Goal: Task Accomplishment & Management: Manage account settings

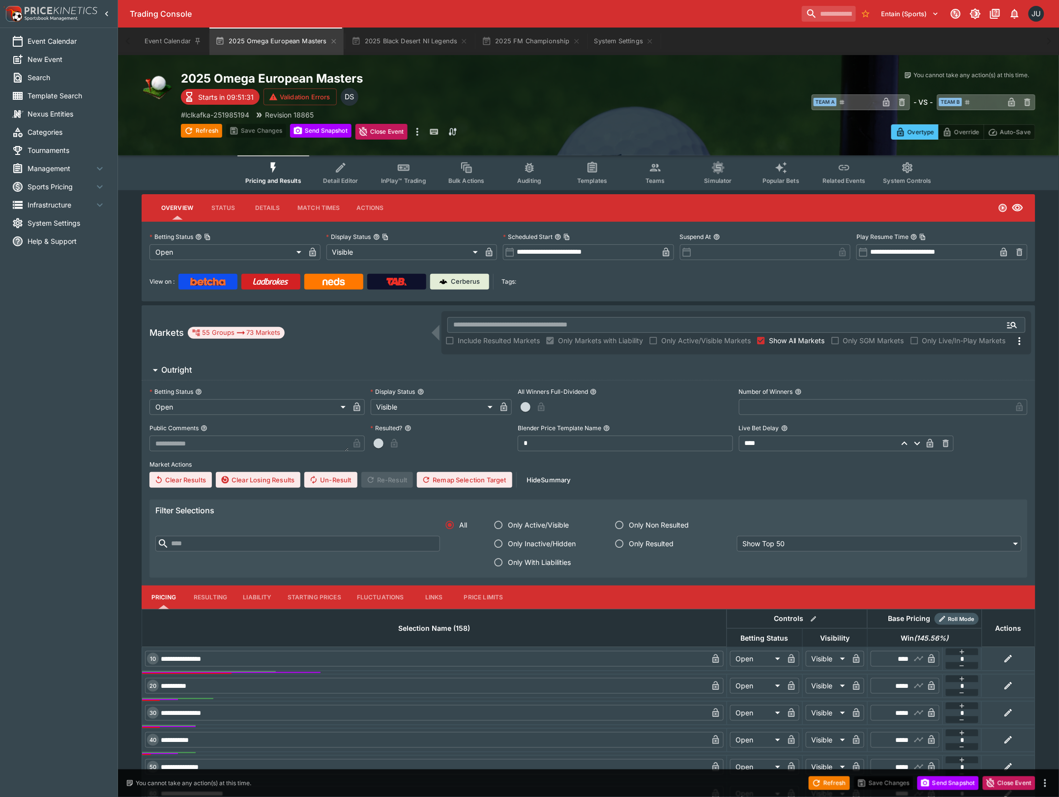
type input "**********"
type input "*******"
type input "**********"
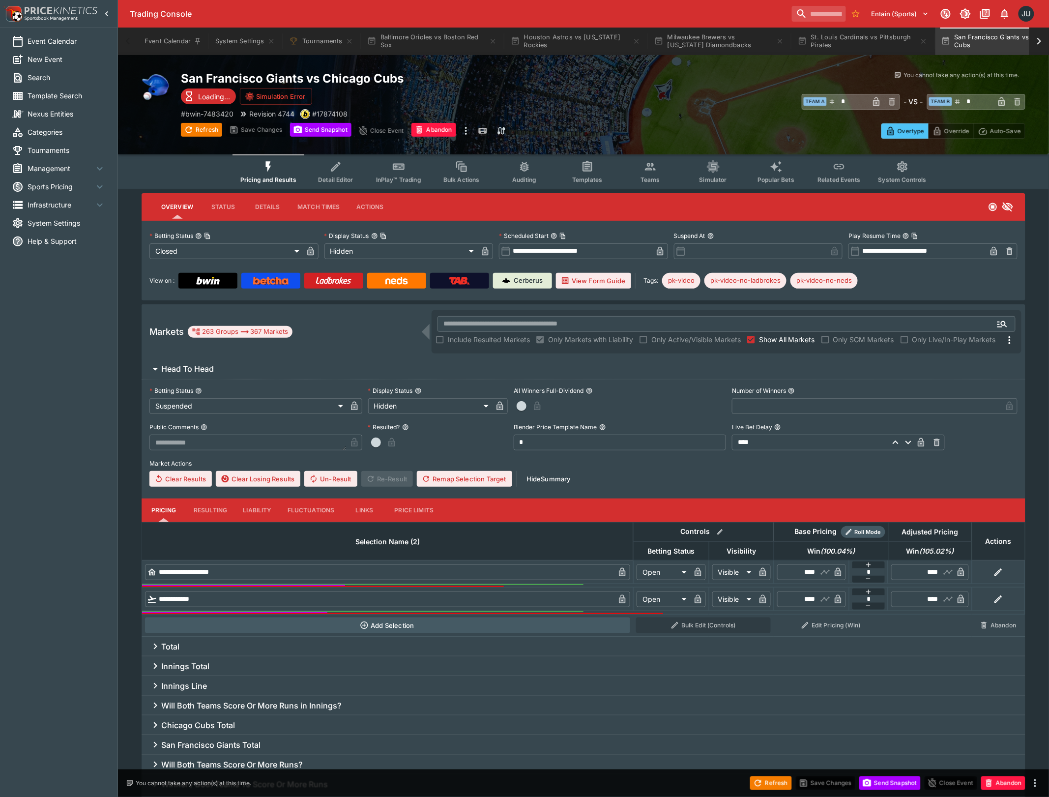
type input "**********"
type input "******"
type input "**********"
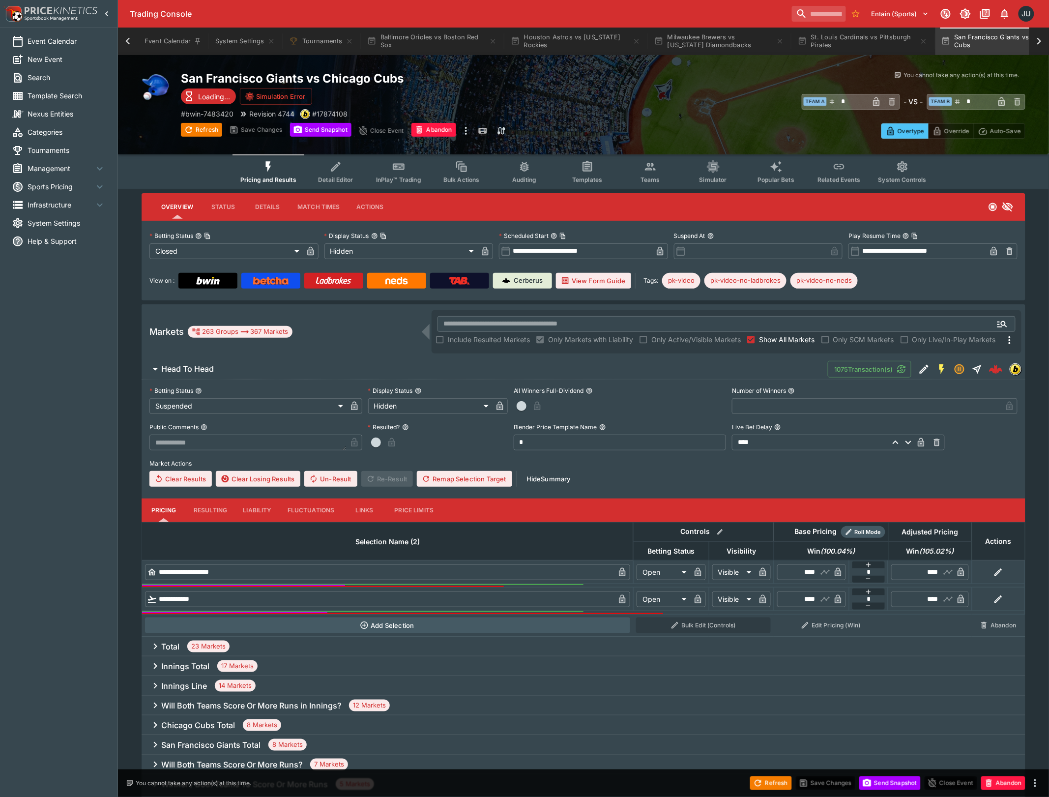
scroll to position [0, 54]
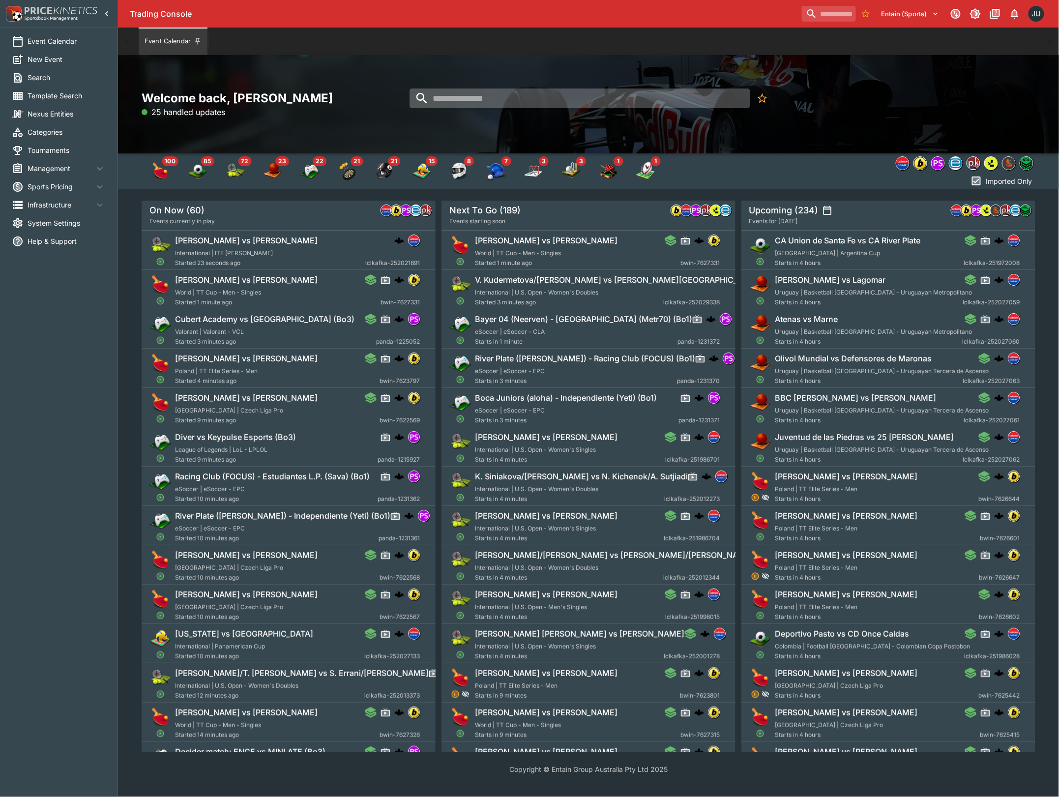
click at [459, 99] on input "search" at bounding box center [580, 99] width 340 height 20
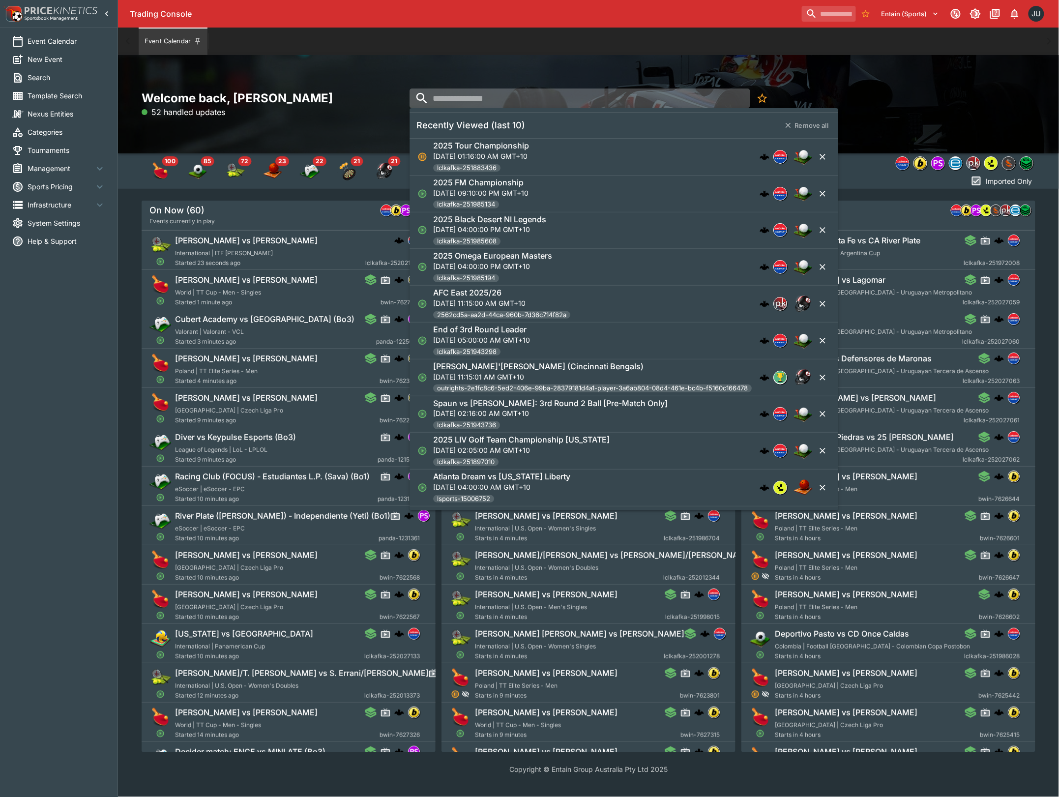
paste input "**********"
type input "**********"
click at [508, 252] on h6 "2025 Omega European Masters" at bounding box center [492, 256] width 119 height 10
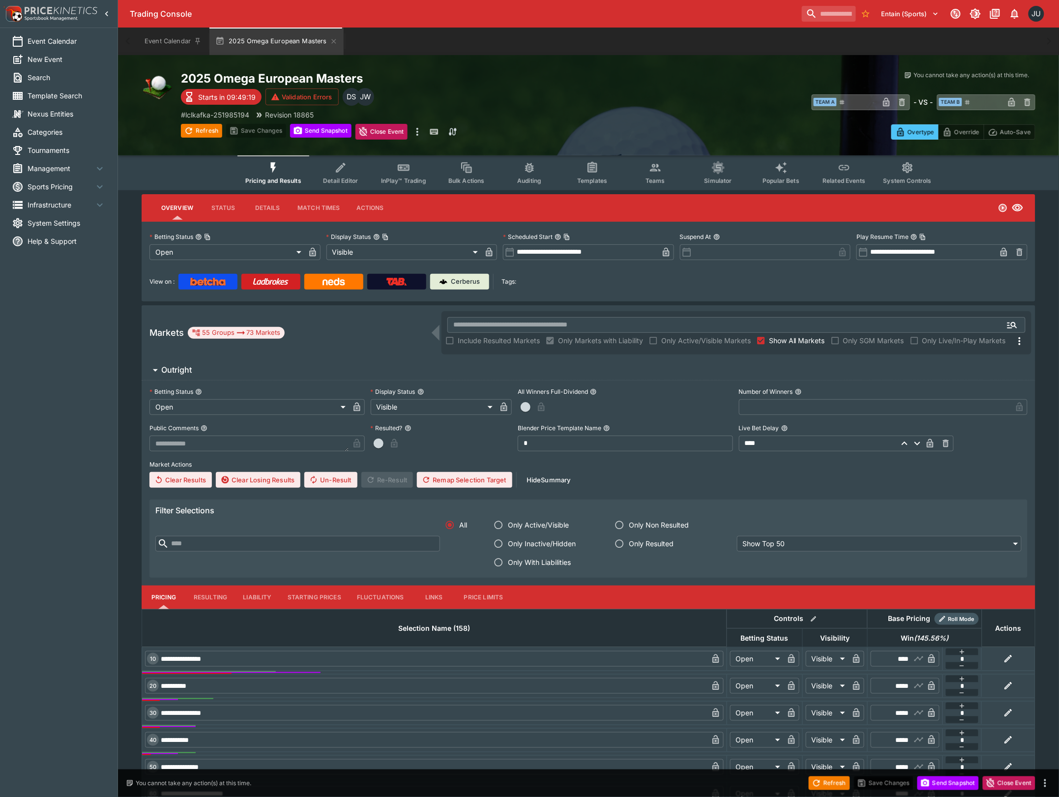
type input "**********"
type input "*******"
type input "**********"
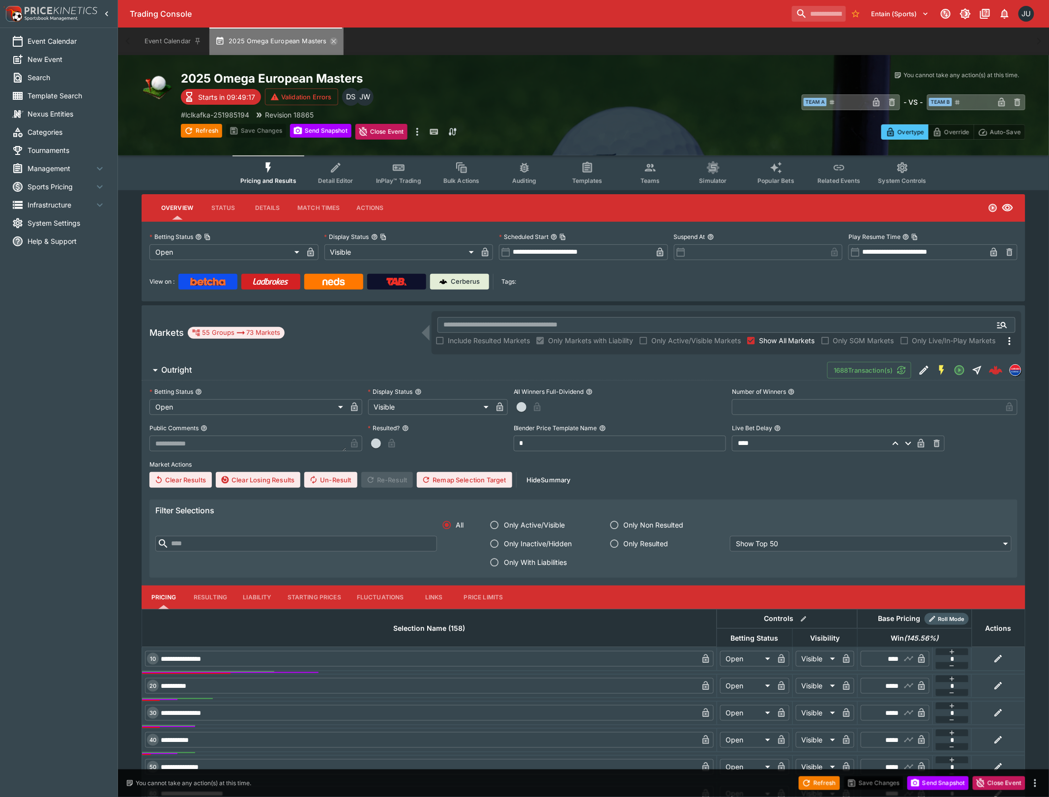
click at [330, 42] on icon "button" at bounding box center [334, 41] width 8 height 8
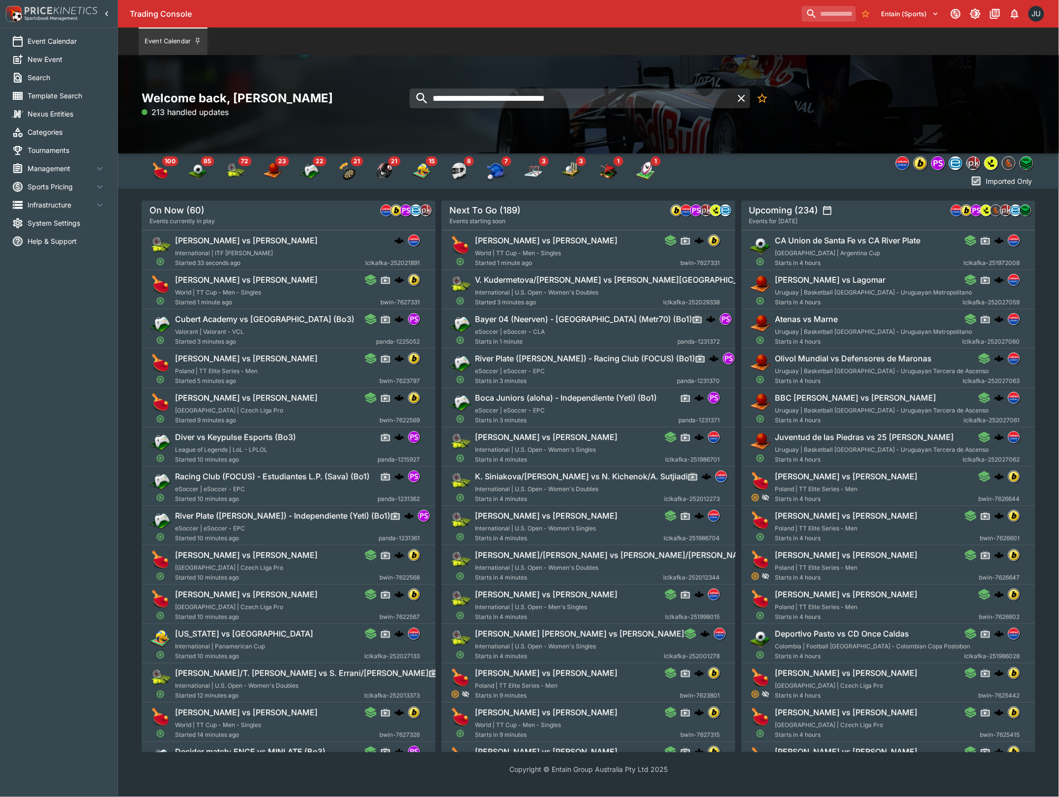
drag, startPoint x: 443, startPoint y: 97, endPoint x: 384, endPoint y: 97, distance: 59.5
click at [384, 97] on div "**********" at bounding box center [589, 104] width 894 height 28
click at [384, 97] on h2 "Welcome back, [PERSON_NAME]" at bounding box center [289, 97] width 294 height 15
click at [638, 95] on input "**********" at bounding box center [571, 99] width 323 height 20
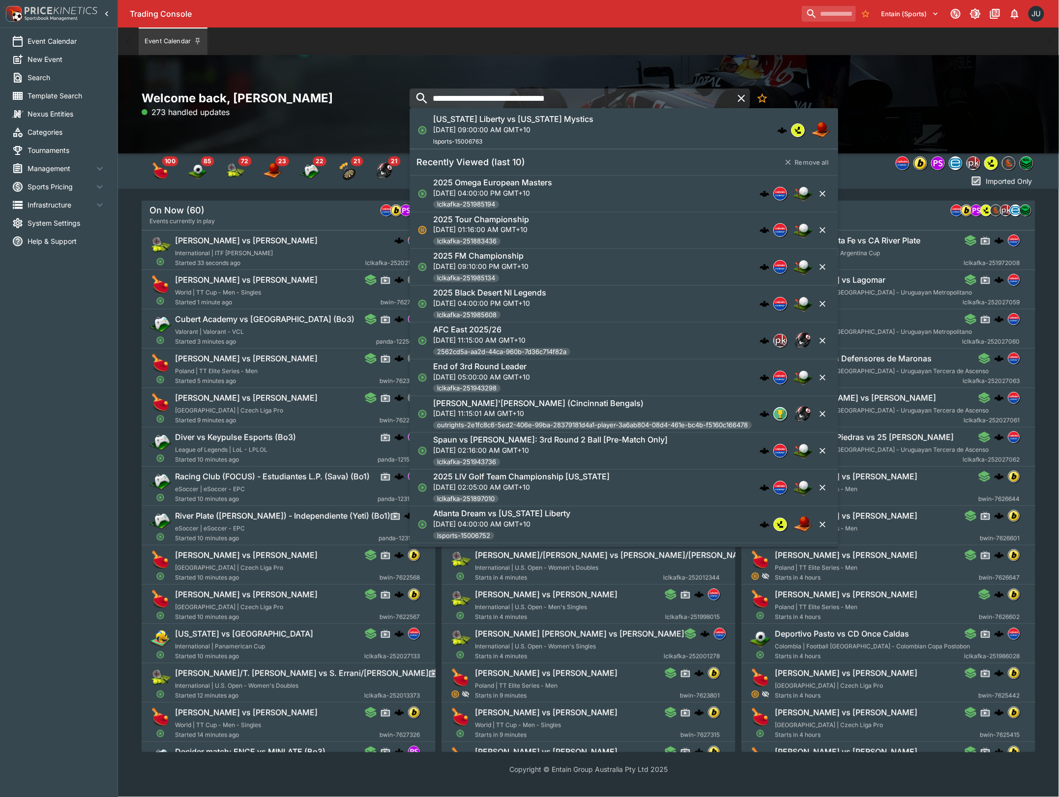
click at [595, 126] on div "New York Liberty vs Washington Mystics Fri, Aug 29, 2025, 09:00:00 AM GMT+10 ls…" at bounding box center [619, 130] width 372 height 32
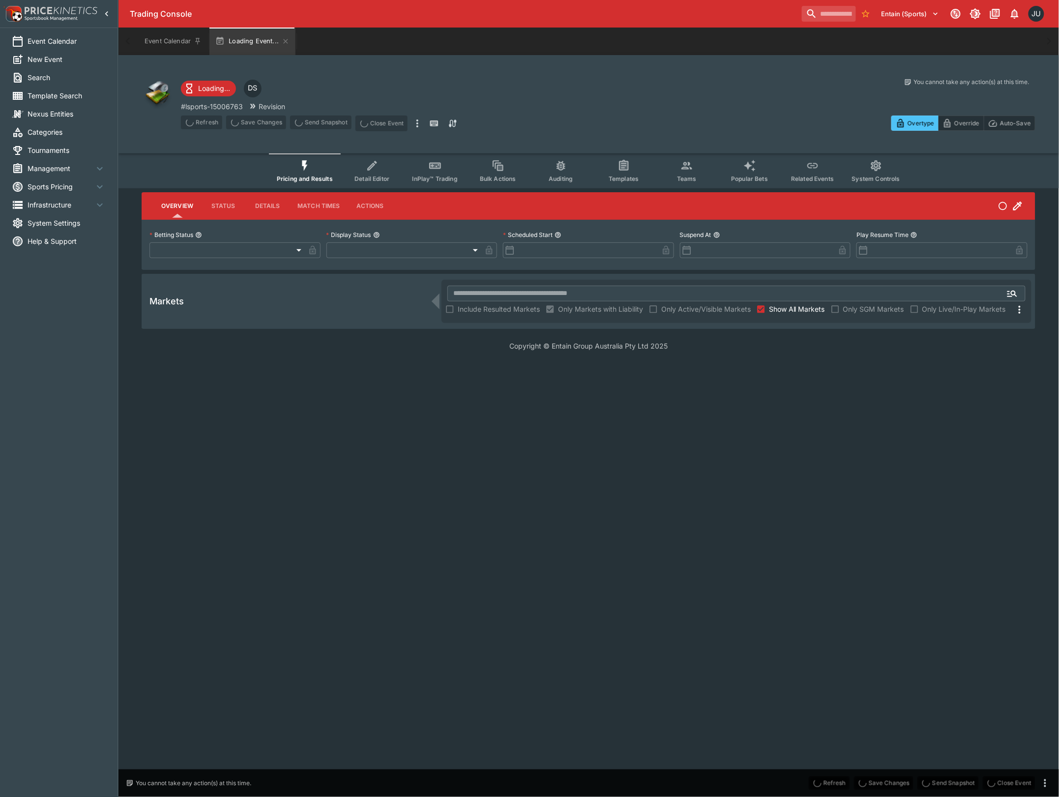
type input "**********"
type input "*******"
type input "**********"
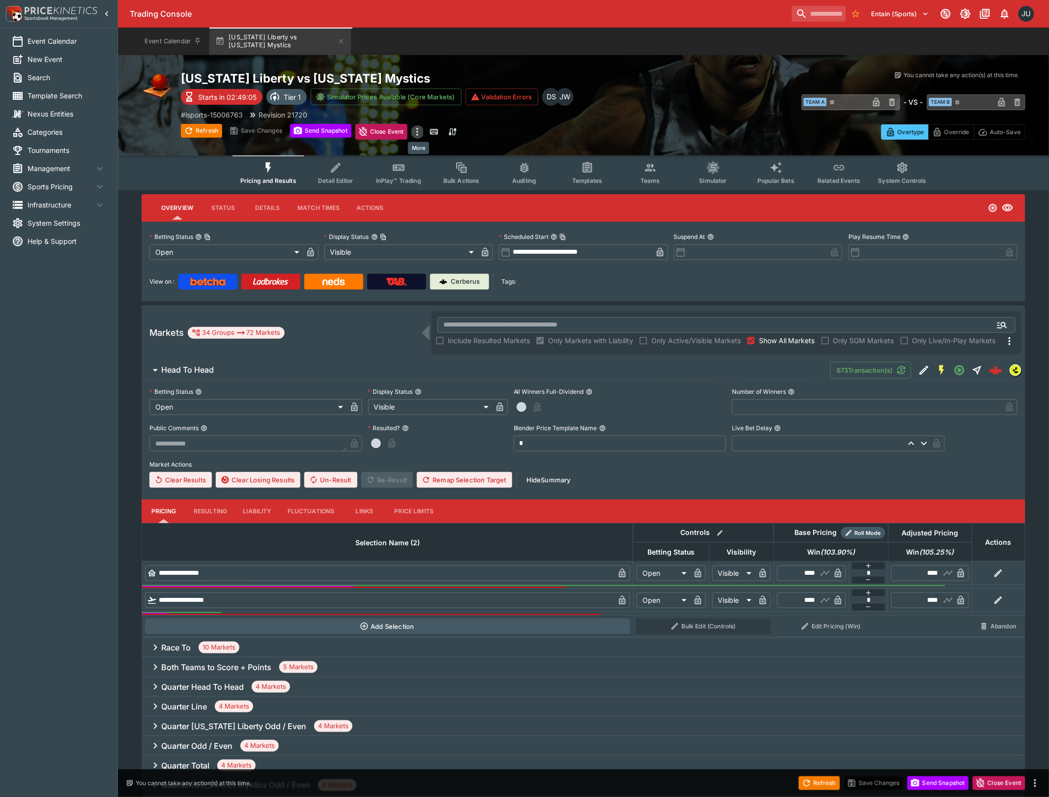
click at [415, 134] on icon "more" at bounding box center [418, 132] width 12 height 12
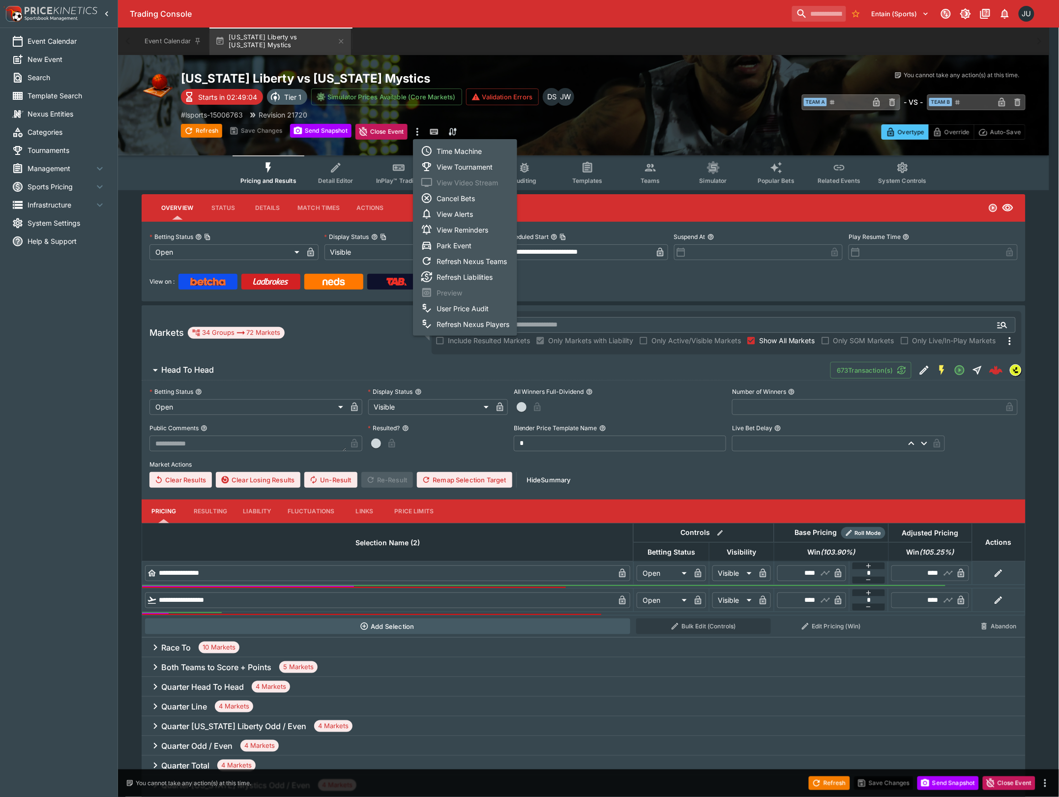
click at [452, 168] on li "View Tournament" at bounding box center [465, 167] width 104 height 16
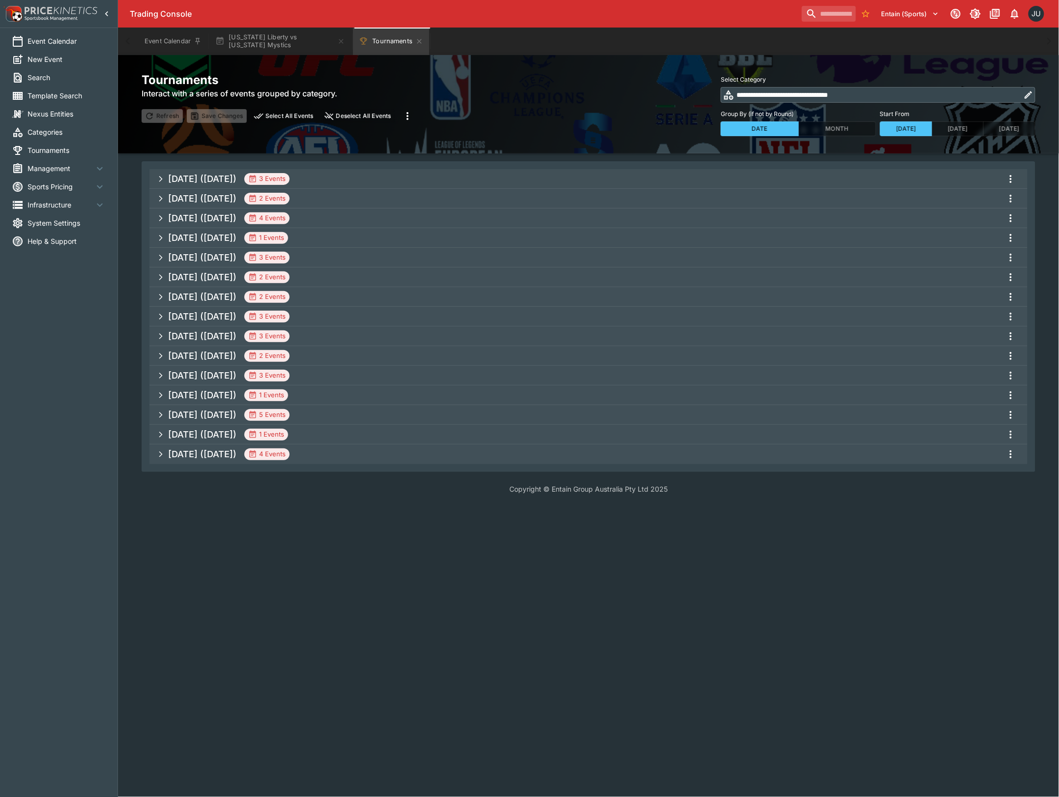
click at [484, 181] on span "Aug 2025 (2025-08-29) 3 Events" at bounding box center [594, 179] width 852 height 18
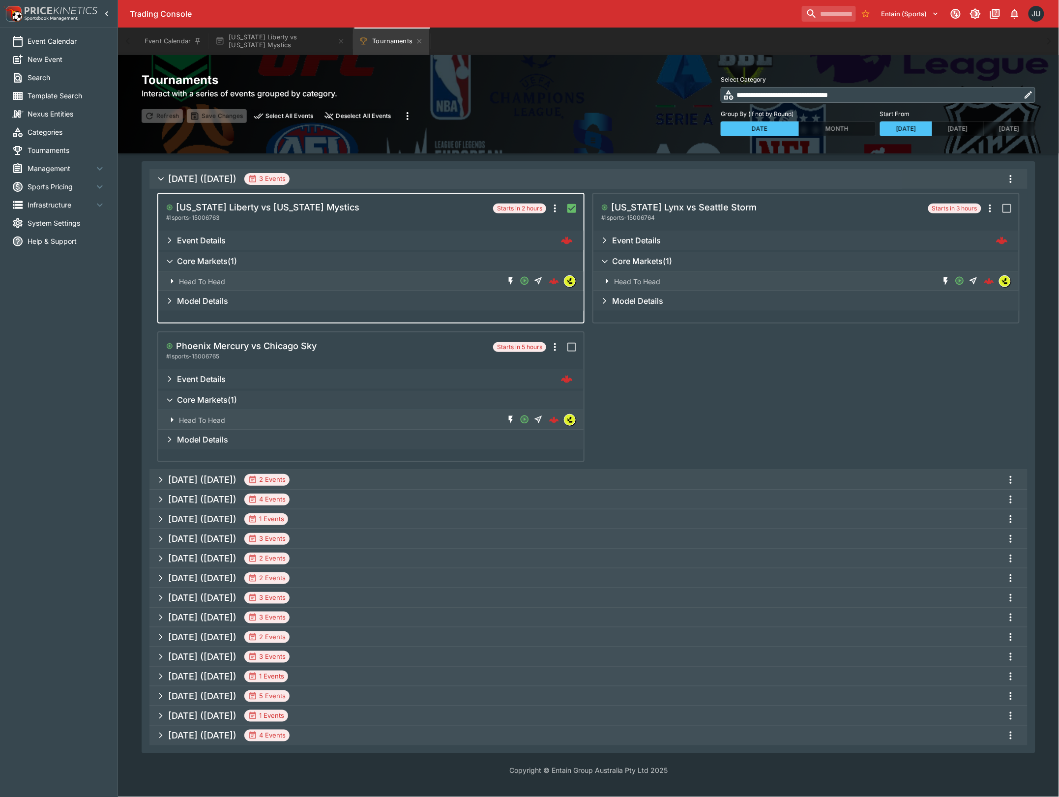
click at [1009, 179] on icon "more" at bounding box center [1011, 179] width 12 height 12
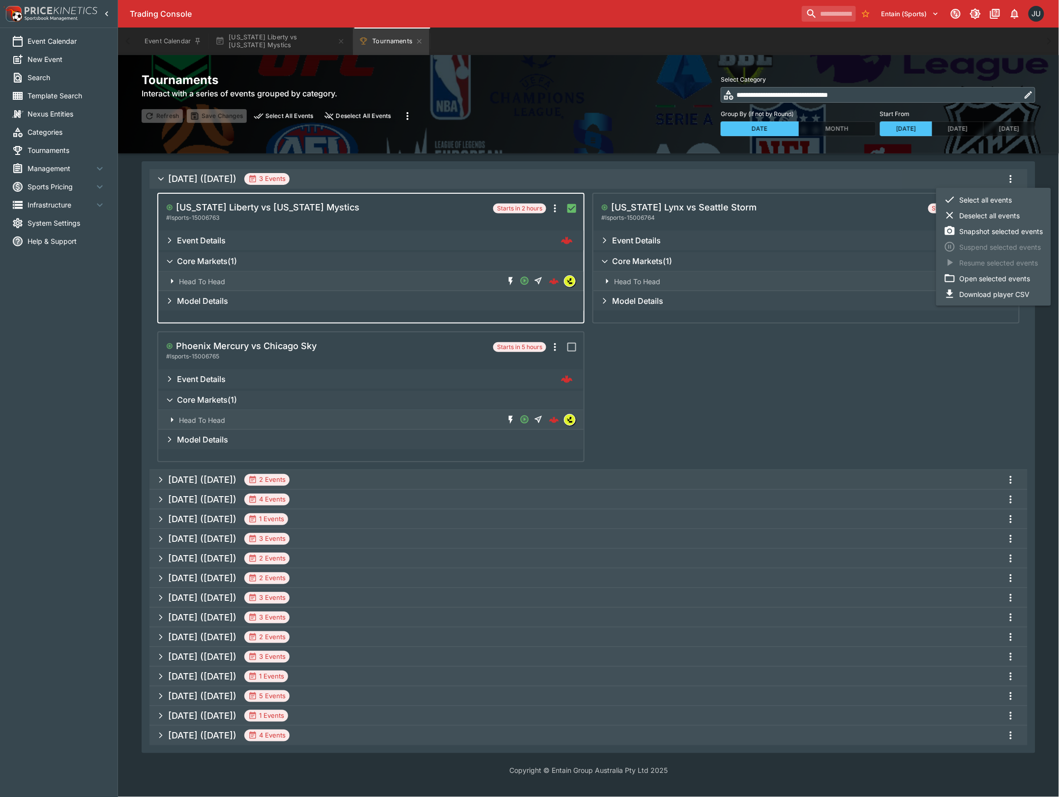
click at [971, 279] on li "Open selected events" at bounding box center [993, 278] width 115 height 16
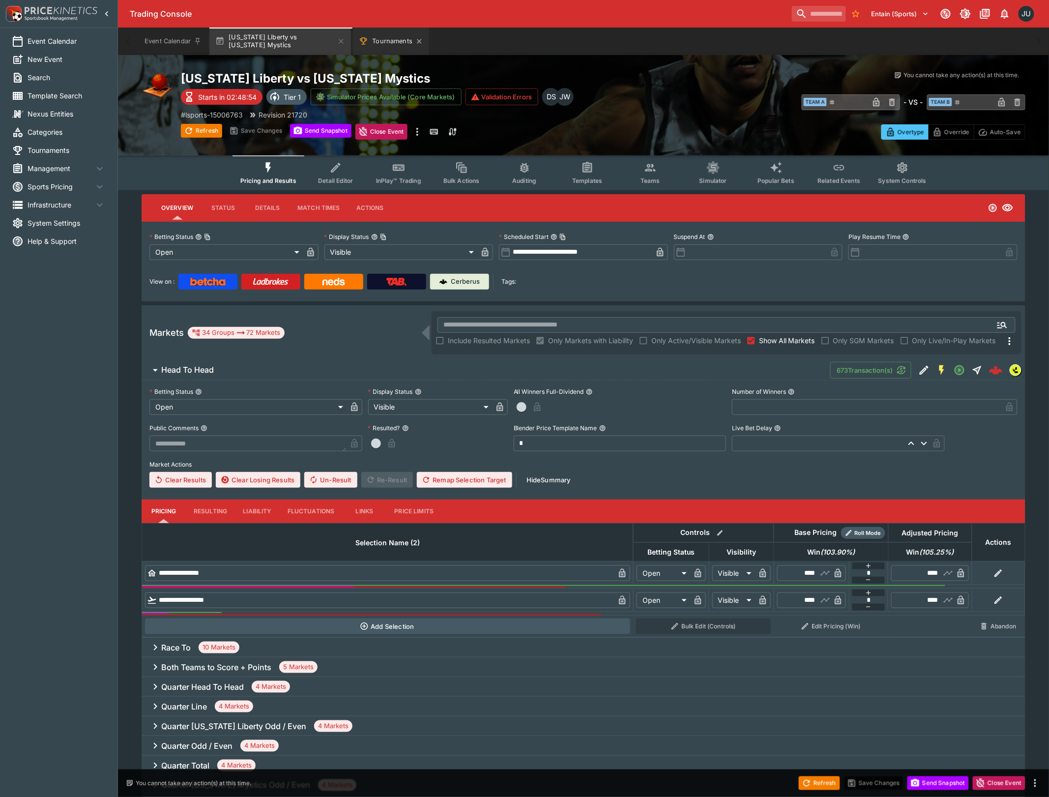
click at [385, 36] on button "Tournaments" at bounding box center [391, 42] width 76 height 28
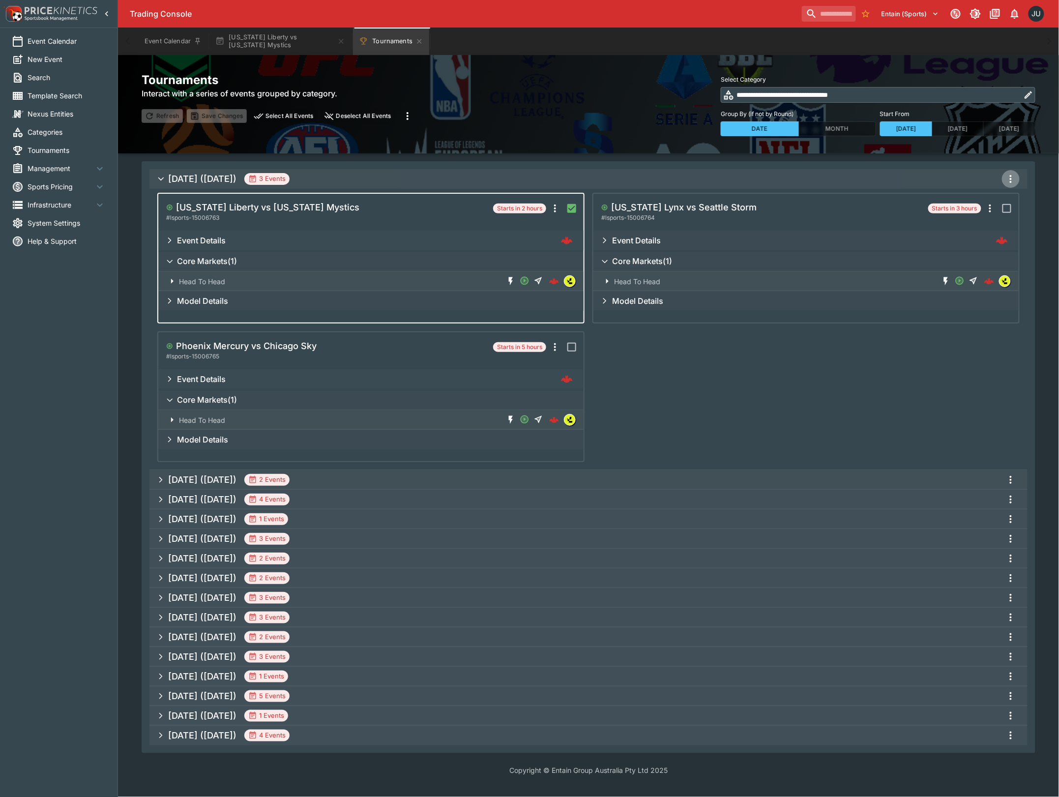
click at [1012, 178] on icon "more" at bounding box center [1011, 179] width 2 height 8
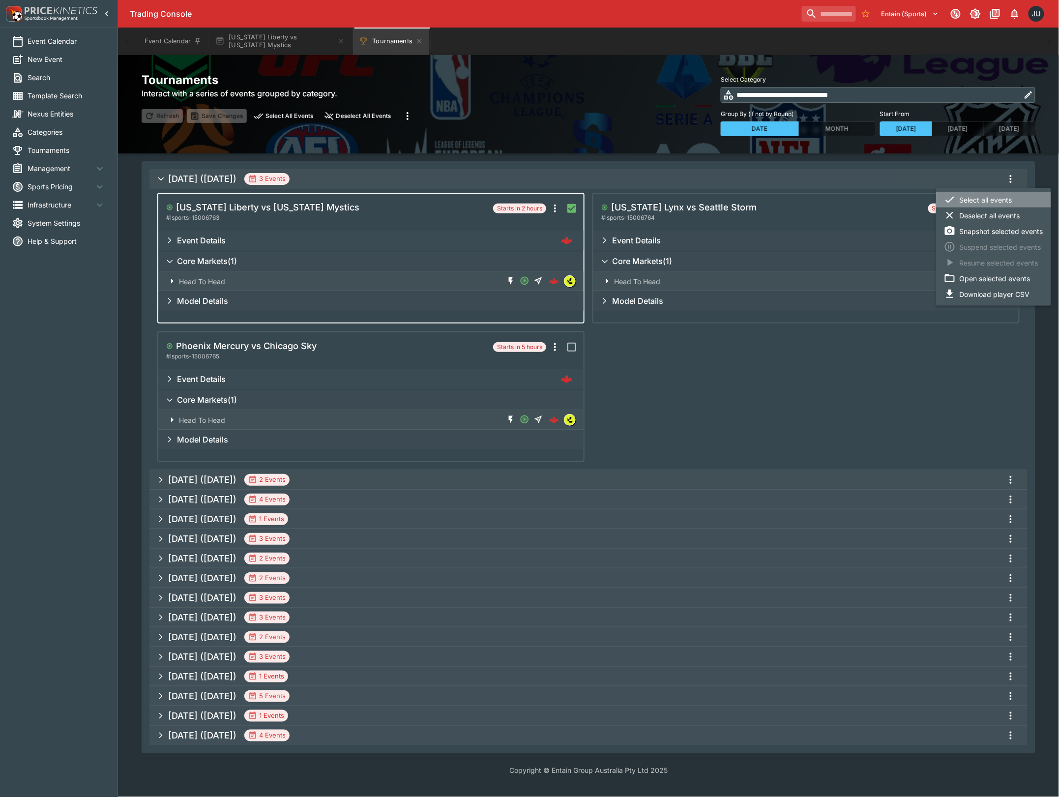
click at [972, 205] on li "Select all events" at bounding box center [993, 200] width 115 height 16
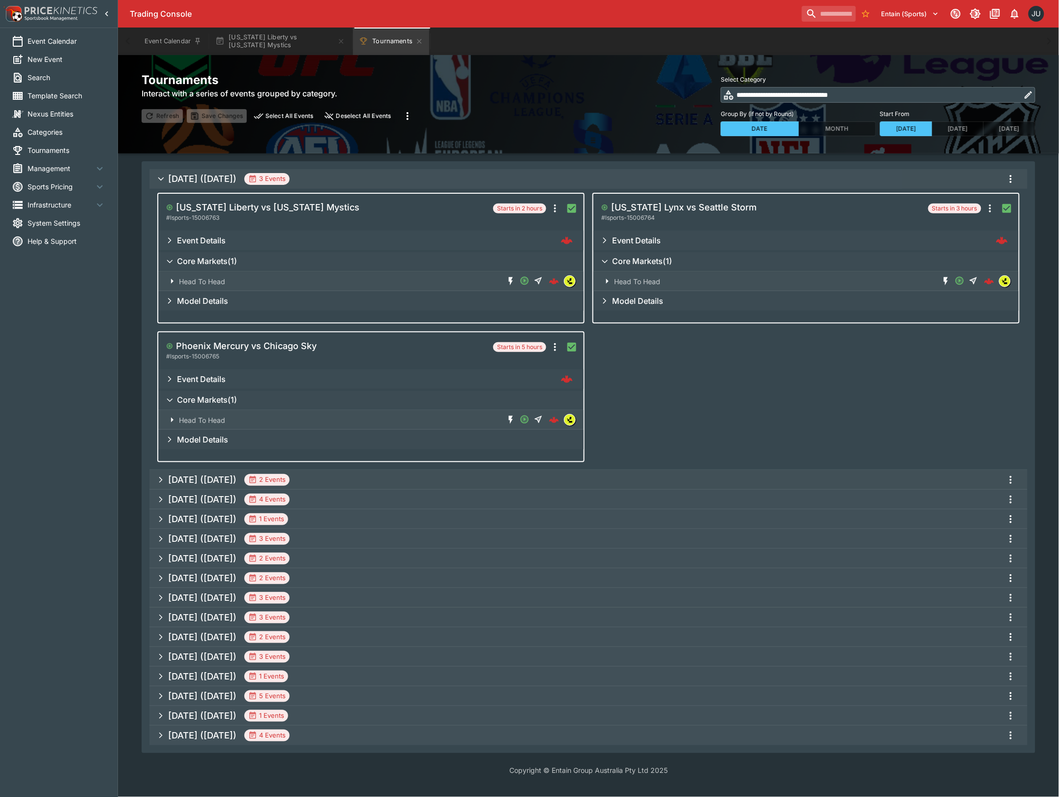
click at [1021, 174] on button "Aug 2025 (2025-08-29) 3 Events" at bounding box center [588, 179] width 878 height 20
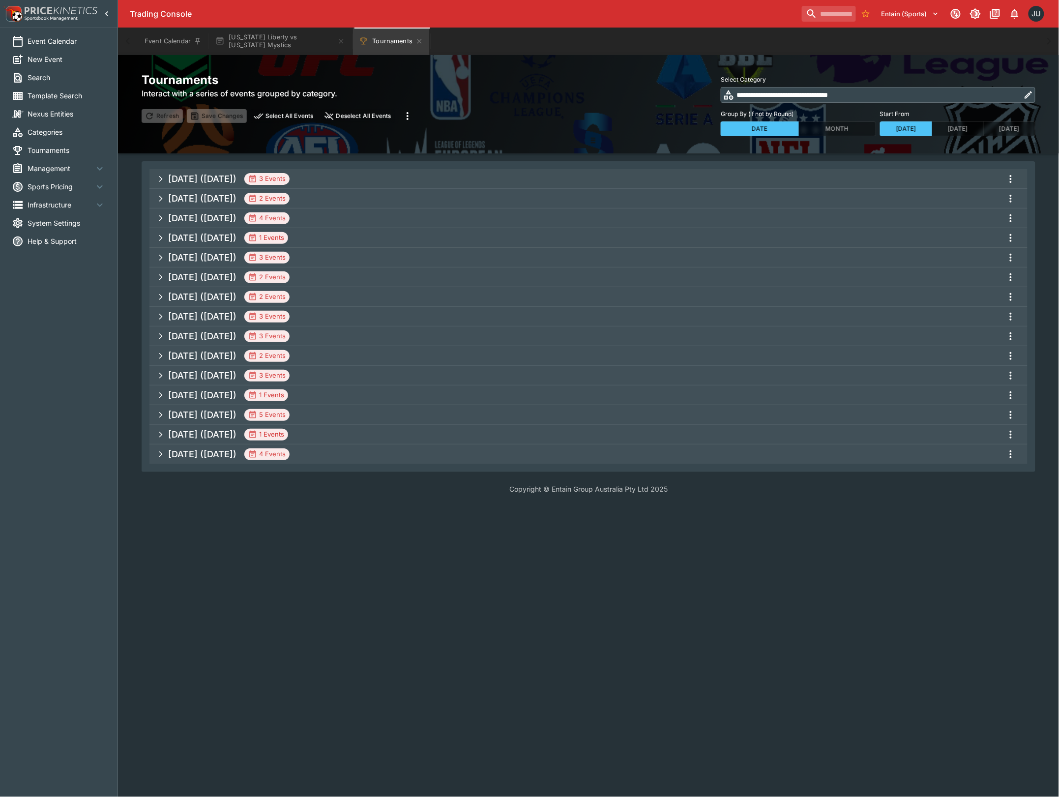
click at [1015, 181] on icon "more" at bounding box center [1011, 179] width 12 height 12
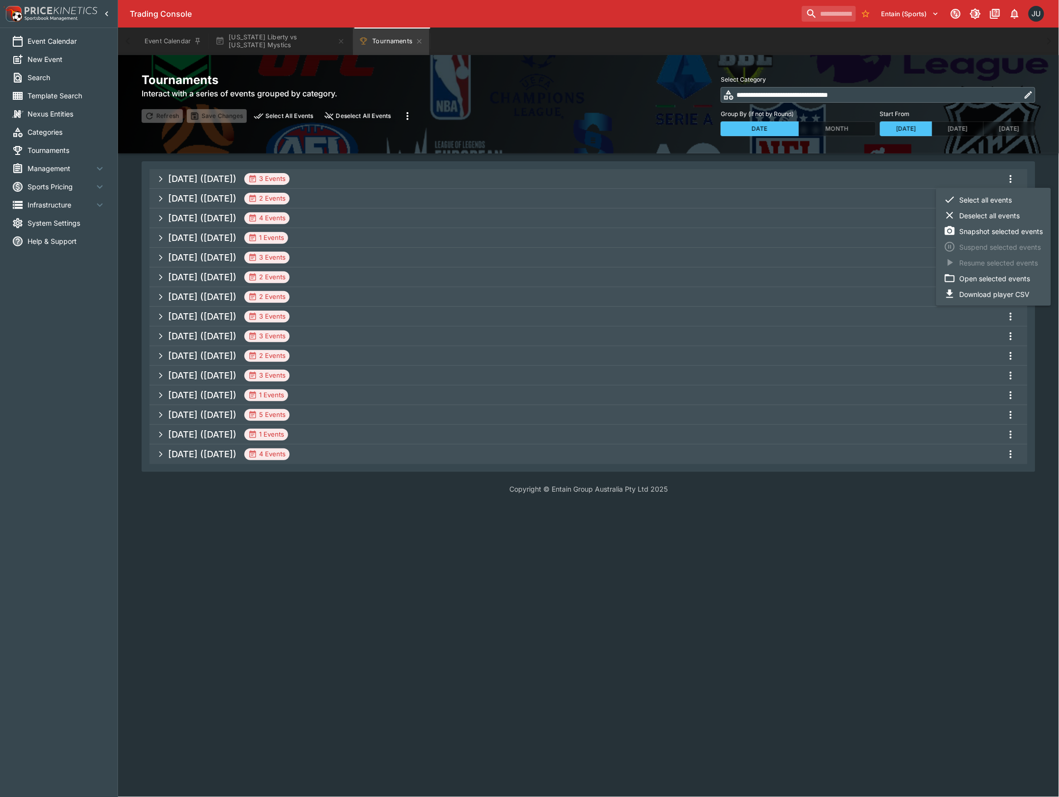
click at [992, 276] on li "Open selected events" at bounding box center [993, 278] width 115 height 16
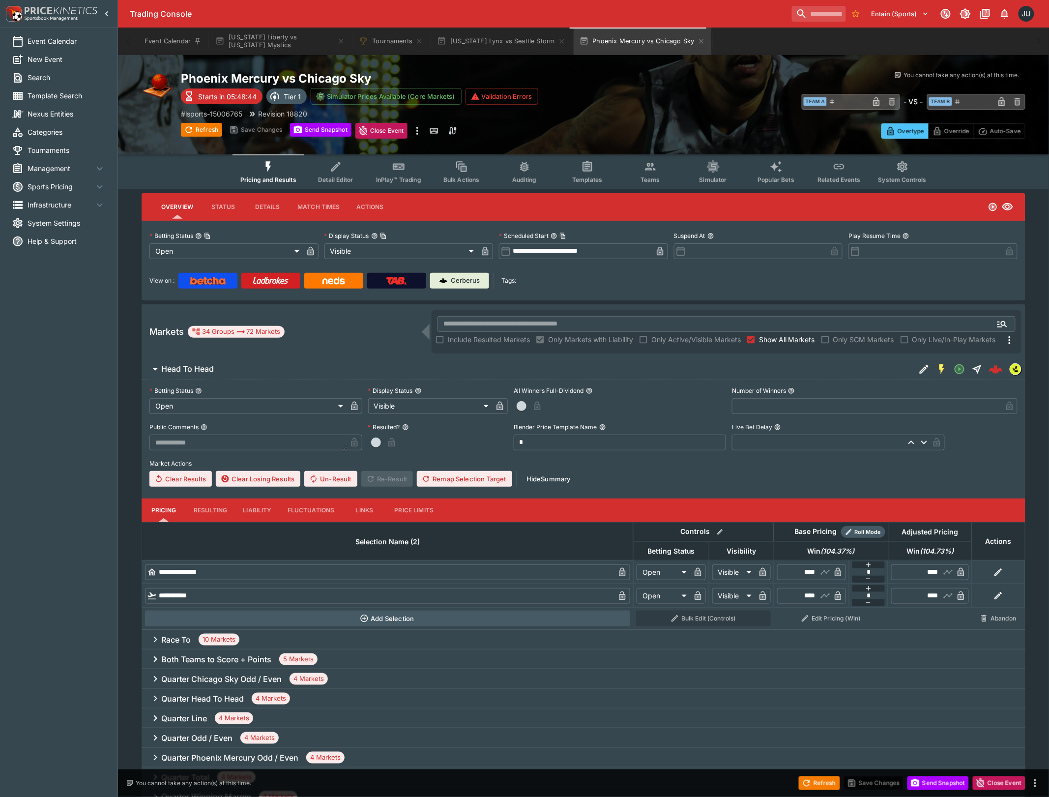
type input "****"
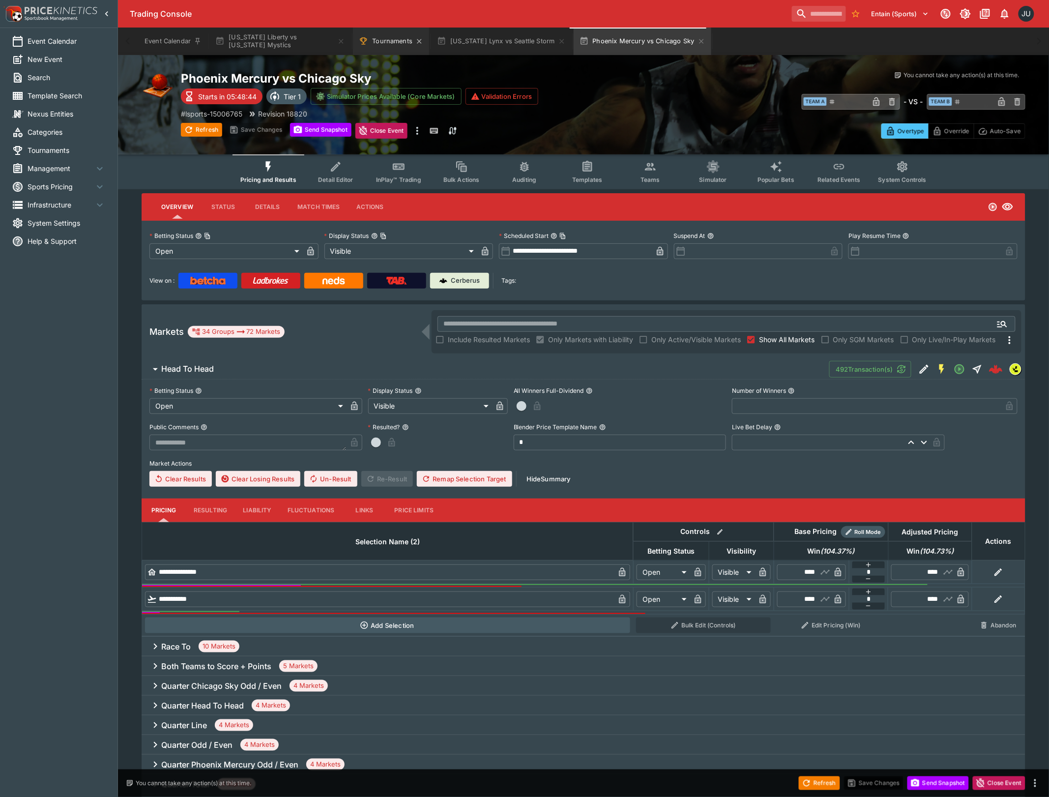
click at [390, 47] on button "Tournaments" at bounding box center [391, 42] width 76 height 28
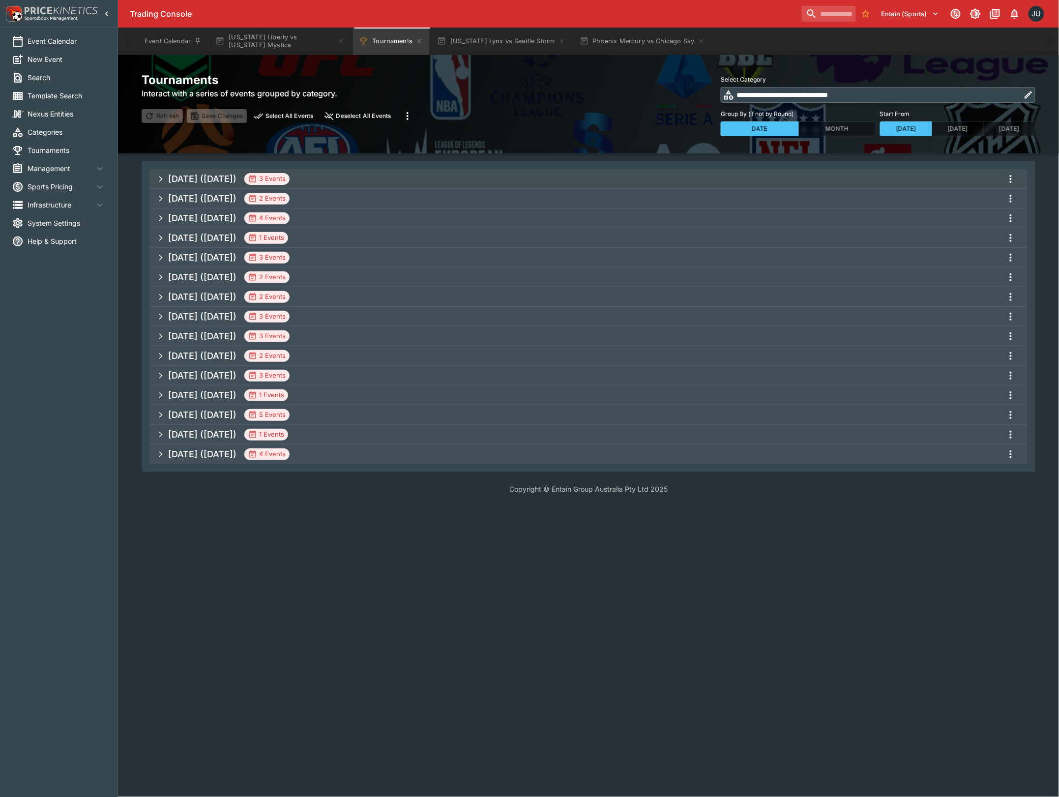
click at [1016, 177] on icon "more" at bounding box center [1011, 179] width 12 height 12
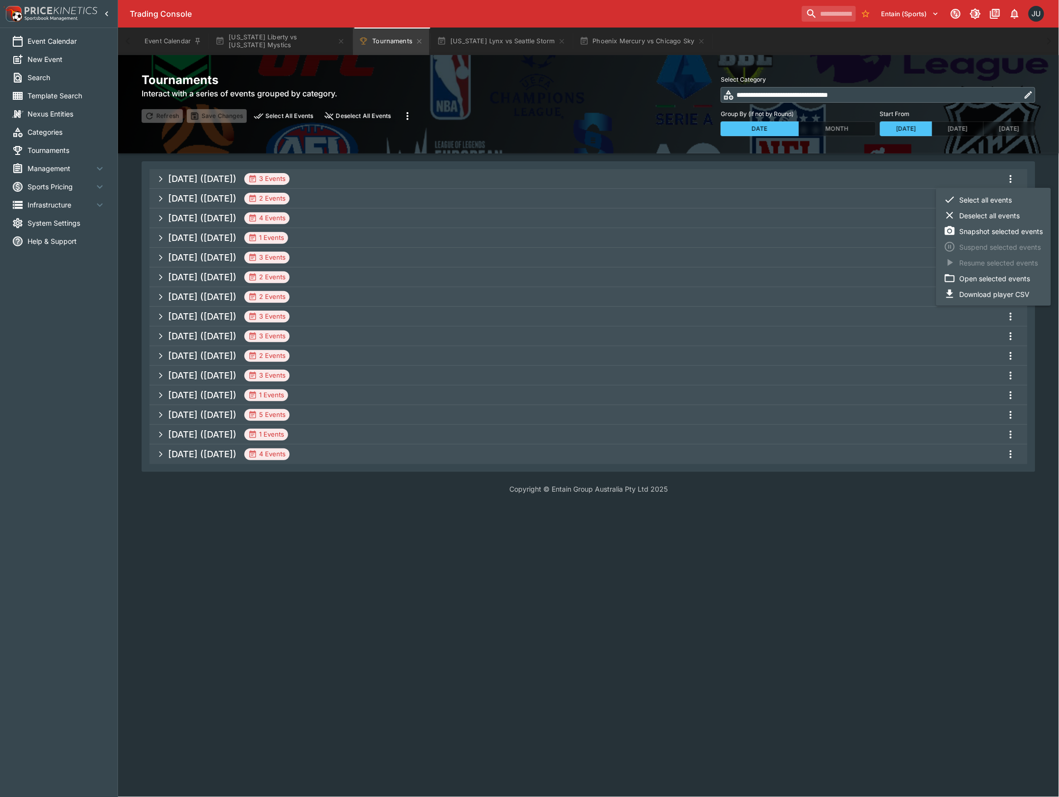
click at [986, 229] on li "Snapshot selected events" at bounding box center [993, 231] width 115 height 16
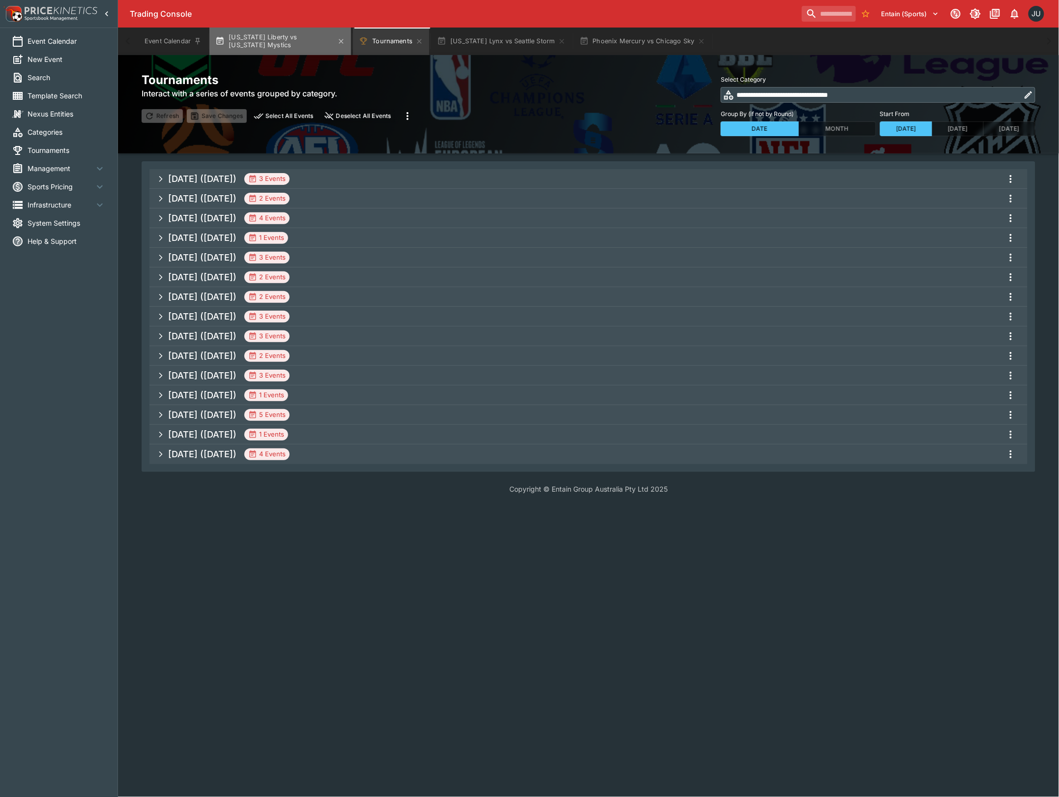
click at [314, 46] on button "[US_STATE] Liberty vs [US_STATE] Mystics" at bounding box center [280, 42] width 142 height 28
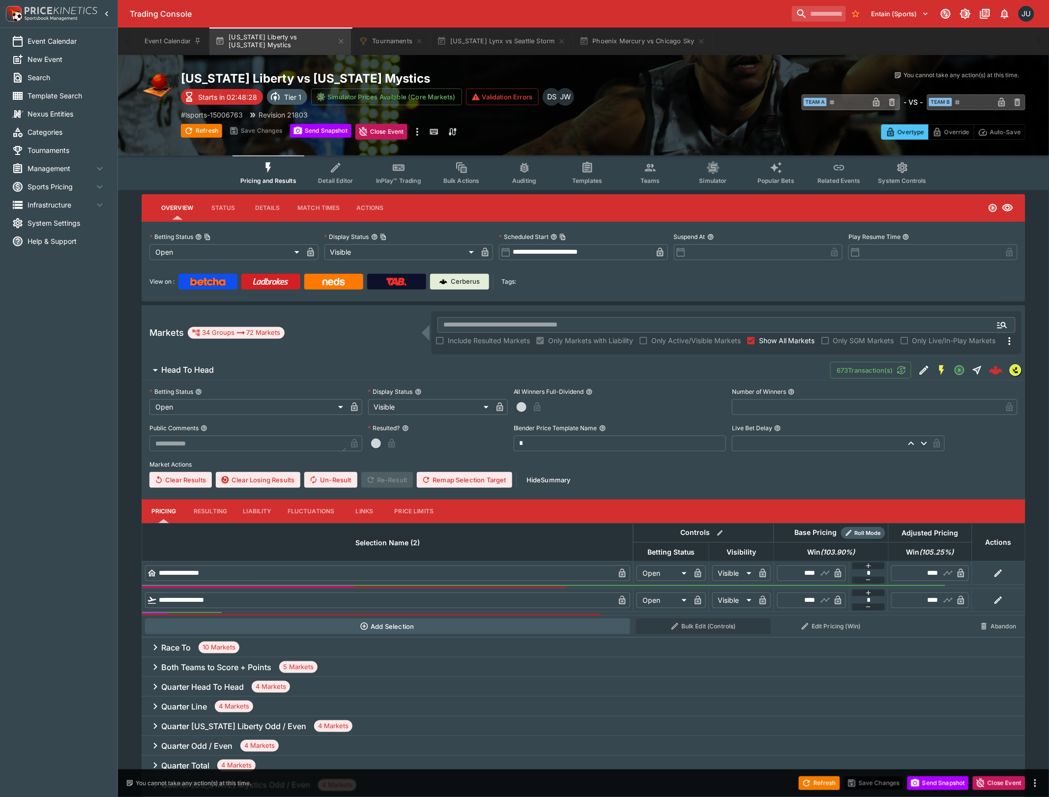
click at [396, 179] on span "InPlay™ Trading" at bounding box center [398, 180] width 45 height 7
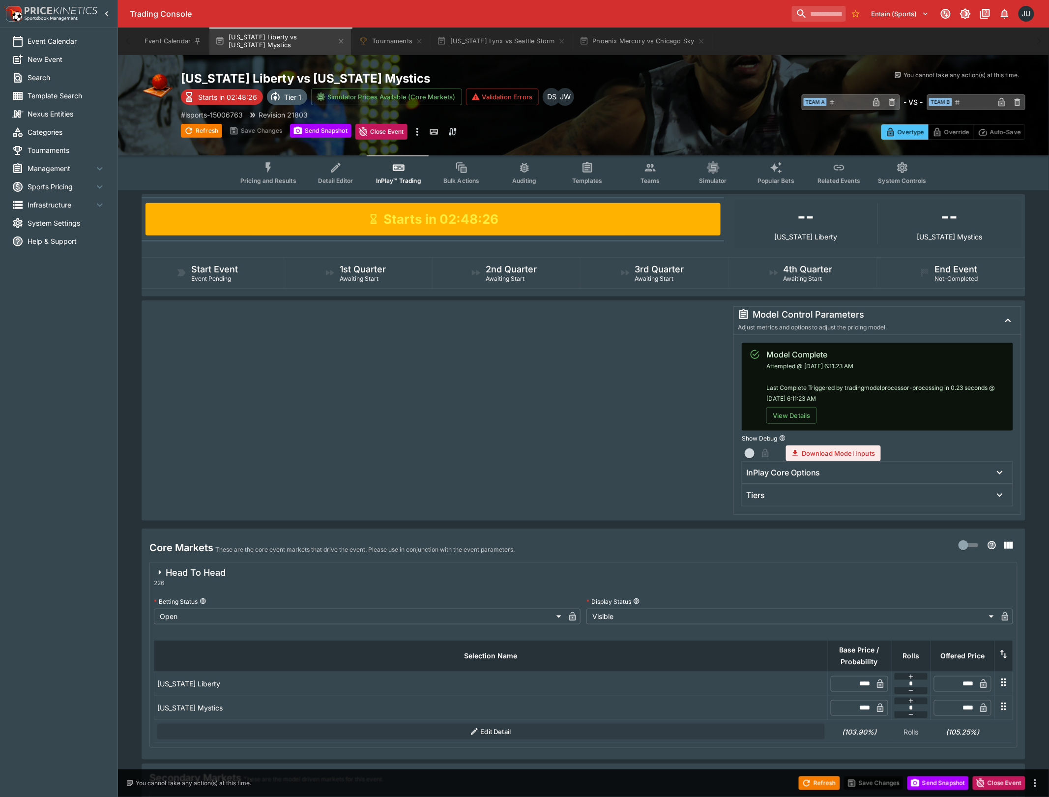
click at [823, 490] on div "Tiers" at bounding box center [868, 495] width 245 height 10
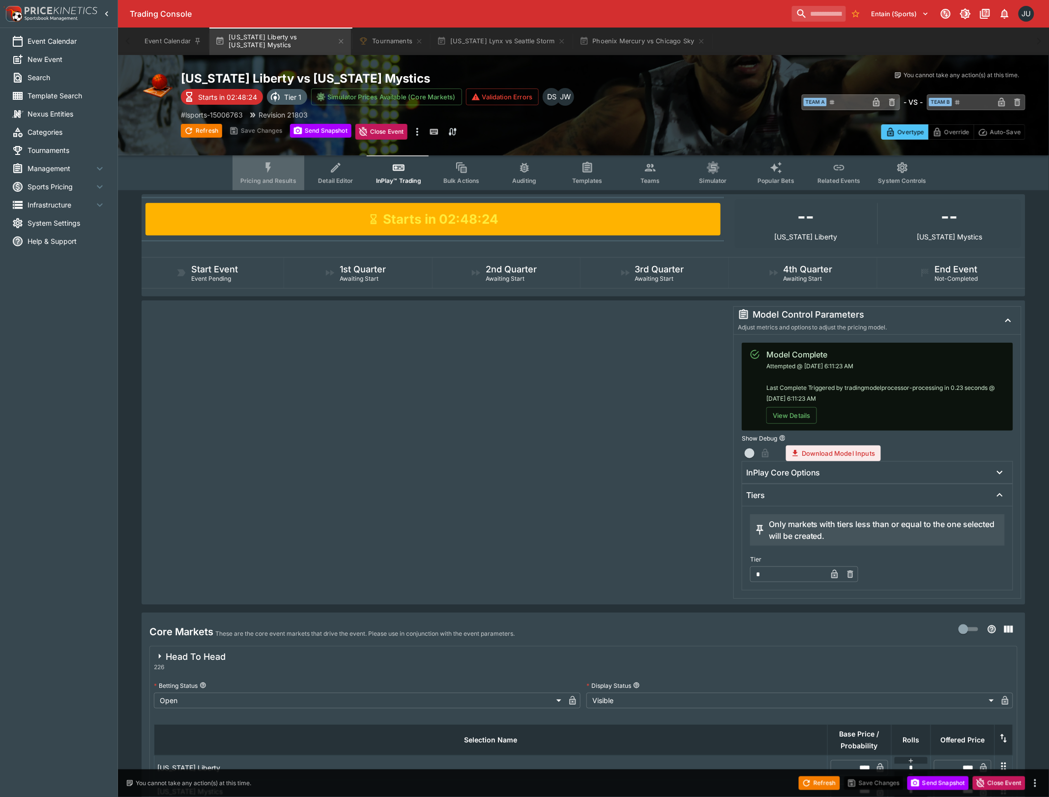
drag, startPoint x: 272, startPoint y: 171, endPoint x: 329, endPoint y: 163, distance: 57.6
click at [272, 170] on icon "Event type filters" at bounding box center [268, 167] width 13 height 13
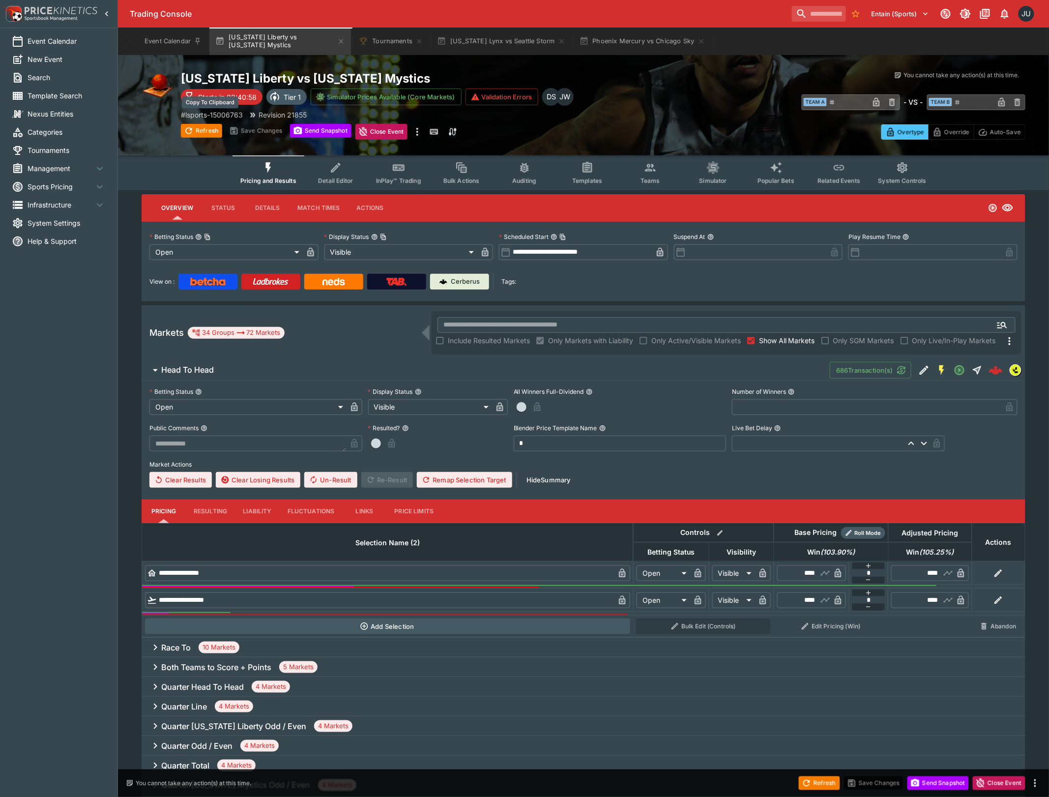
click at [219, 111] on p "# lsports-15006763" at bounding box center [212, 115] width 62 height 10
click at [506, 34] on button "[US_STATE] Lynx vs Seattle Storm" at bounding box center [501, 42] width 140 height 28
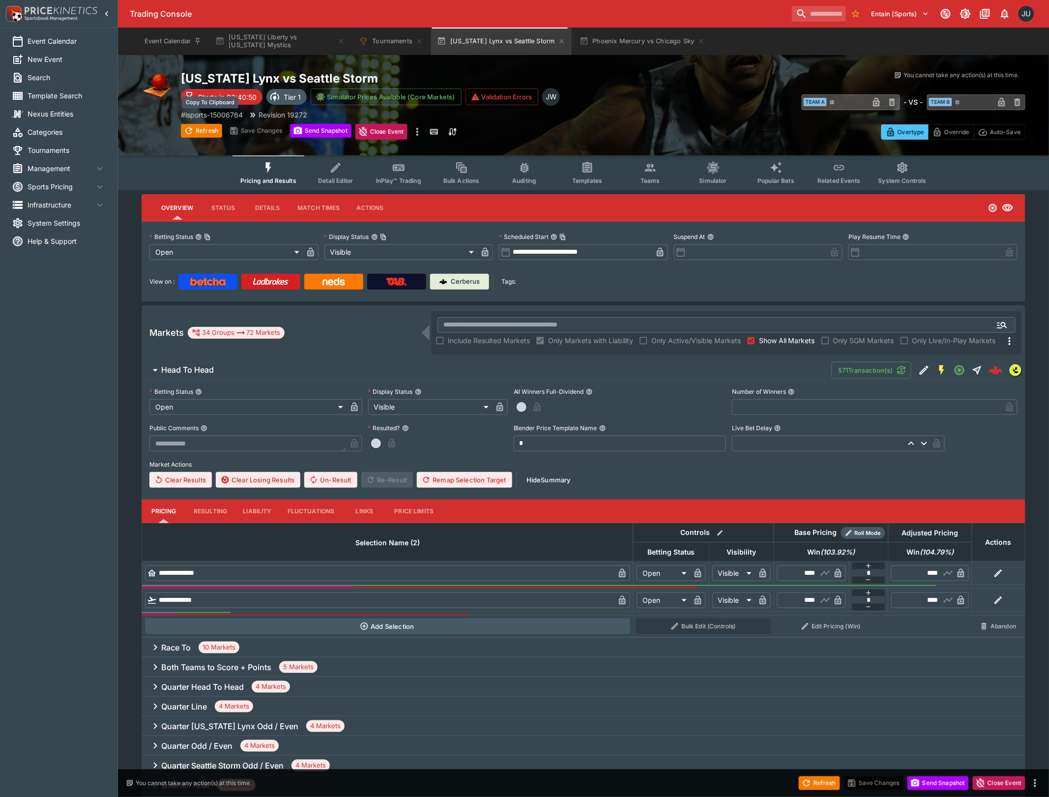
click at [218, 110] on p "# lsports-15006764" at bounding box center [212, 115] width 62 height 10
drag, startPoint x: 625, startPoint y: 40, endPoint x: 622, endPoint y: 48, distance: 8.2
click at [625, 41] on button "Phoenix Mercury vs Chicago Sky" at bounding box center [643, 42] width 138 height 28
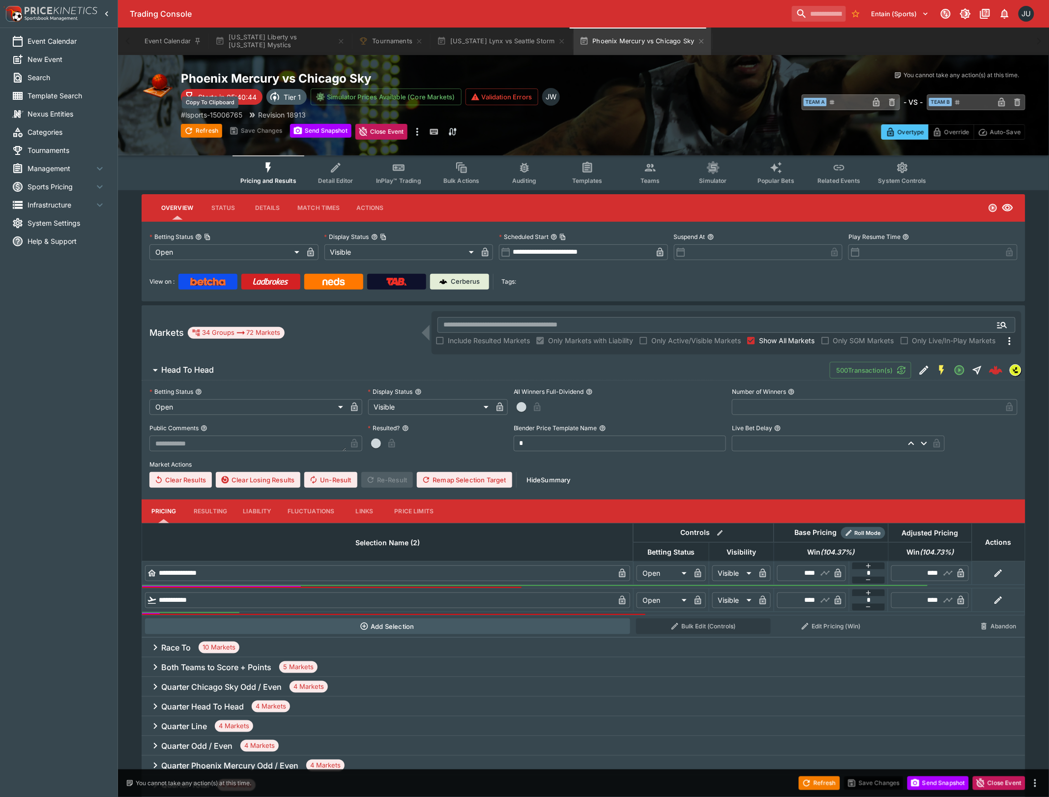
click at [209, 113] on p "# lsports-15006765" at bounding box center [211, 115] width 61 height 10
click at [166, 37] on button "Event Calendar" at bounding box center [173, 42] width 69 height 28
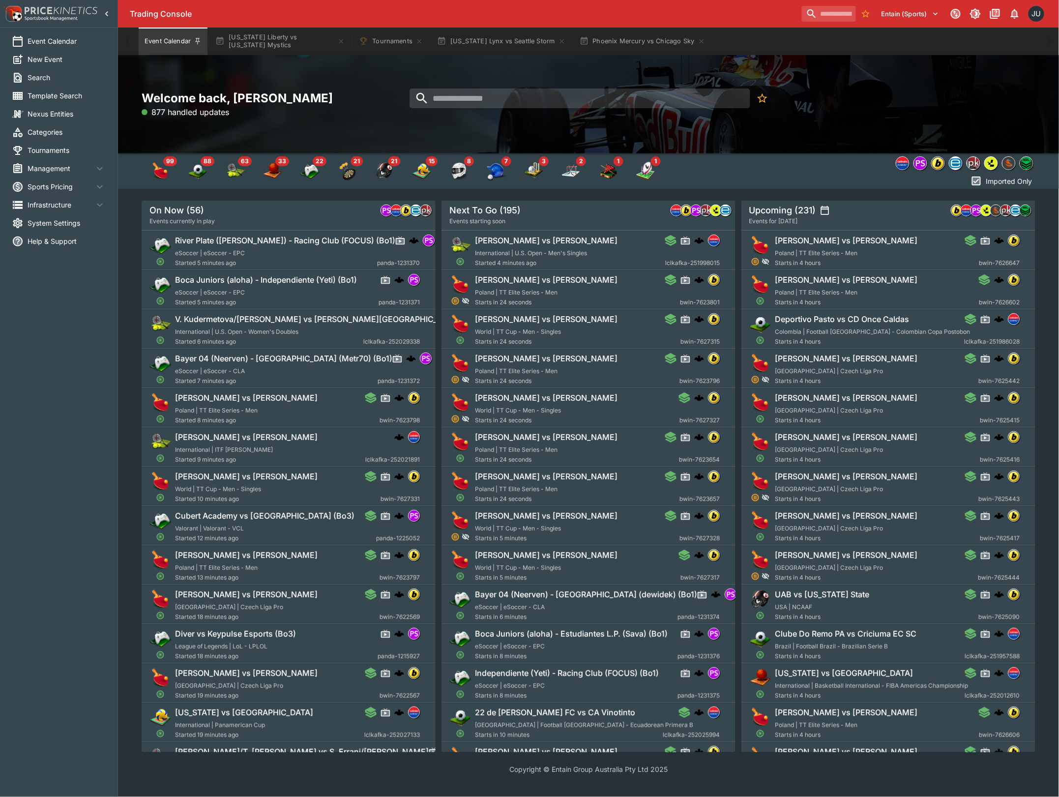
click at [40, 227] on span "System Settings" at bounding box center [67, 223] width 78 height 10
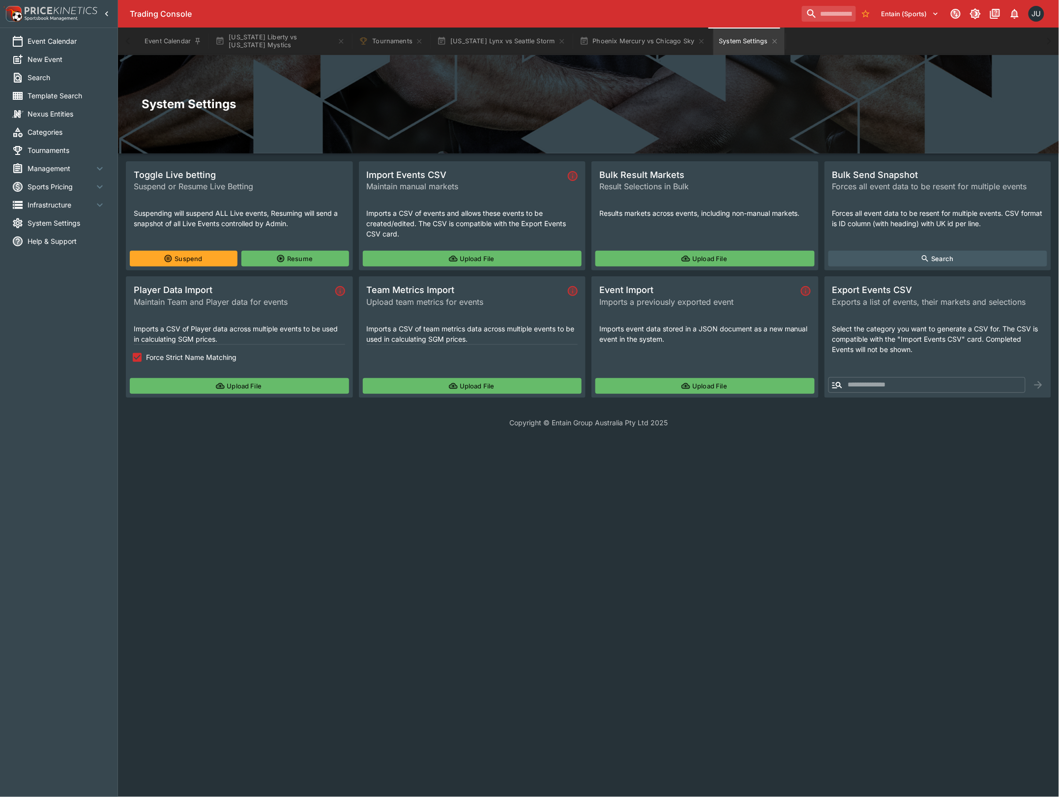
drag, startPoint x: 457, startPoint y: 254, endPoint x: 434, endPoint y: 289, distance: 42.6
click at [436, 288] on div "Toggle Live betting Suspend or Resume Live Betting Suspending will suspend ALL …" at bounding box center [588, 279] width 925 height 237
click at [156, 382] on button "Upload File" at bounding box center [239, 386] width 219 height 16
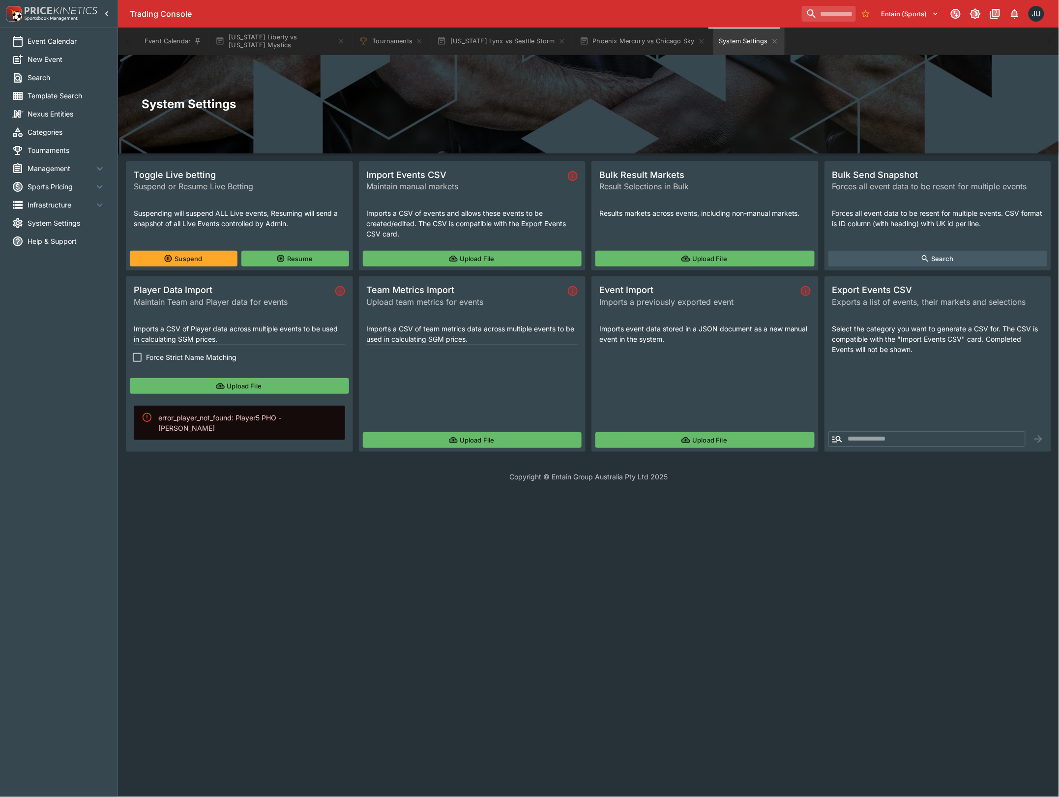
click at [203, 387] on button "Upload File" at bounding box center [239, 386] width 219 height 16
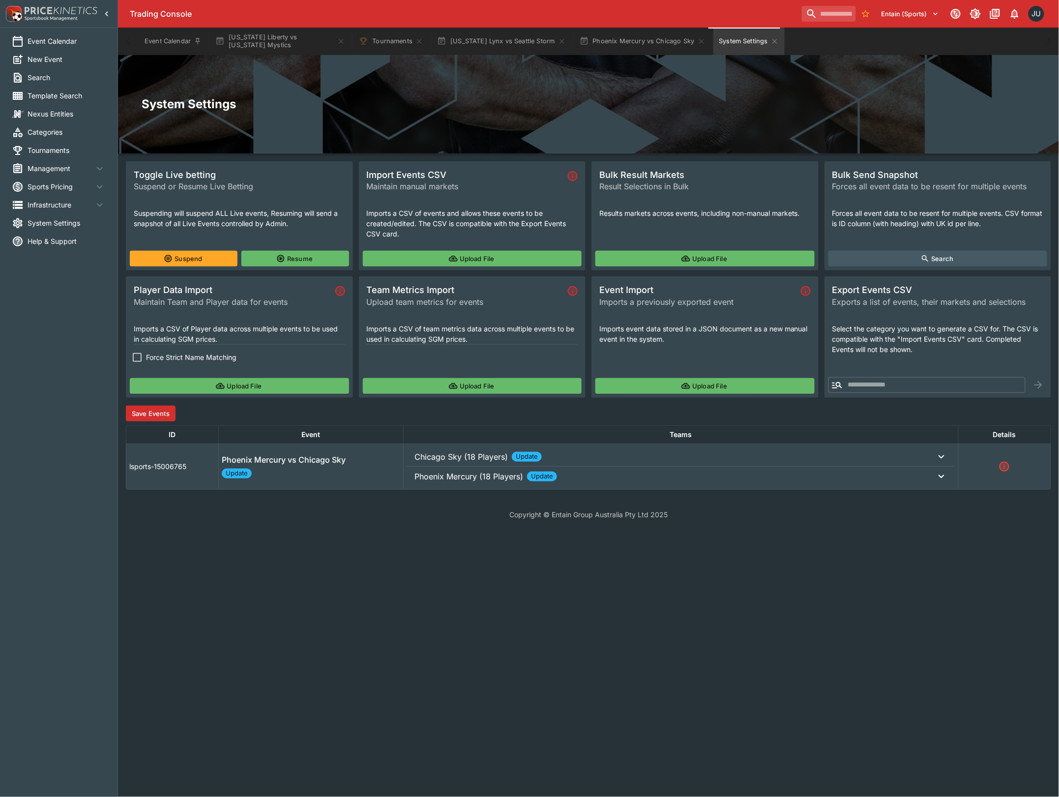
click at [168, 415] on button "Save Events" at bounding box center [151, 414] width 50 height 16
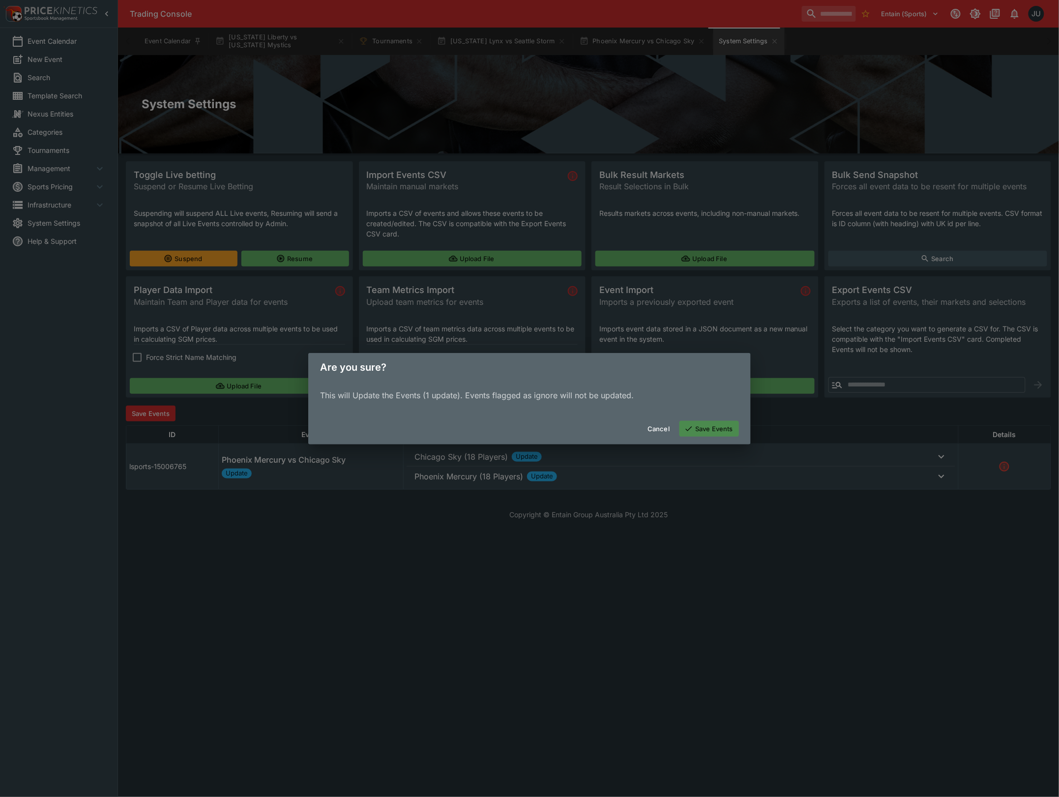
click at [708, 425] on button "Save Events" at bounding box center [710, 429] width 60 height 16
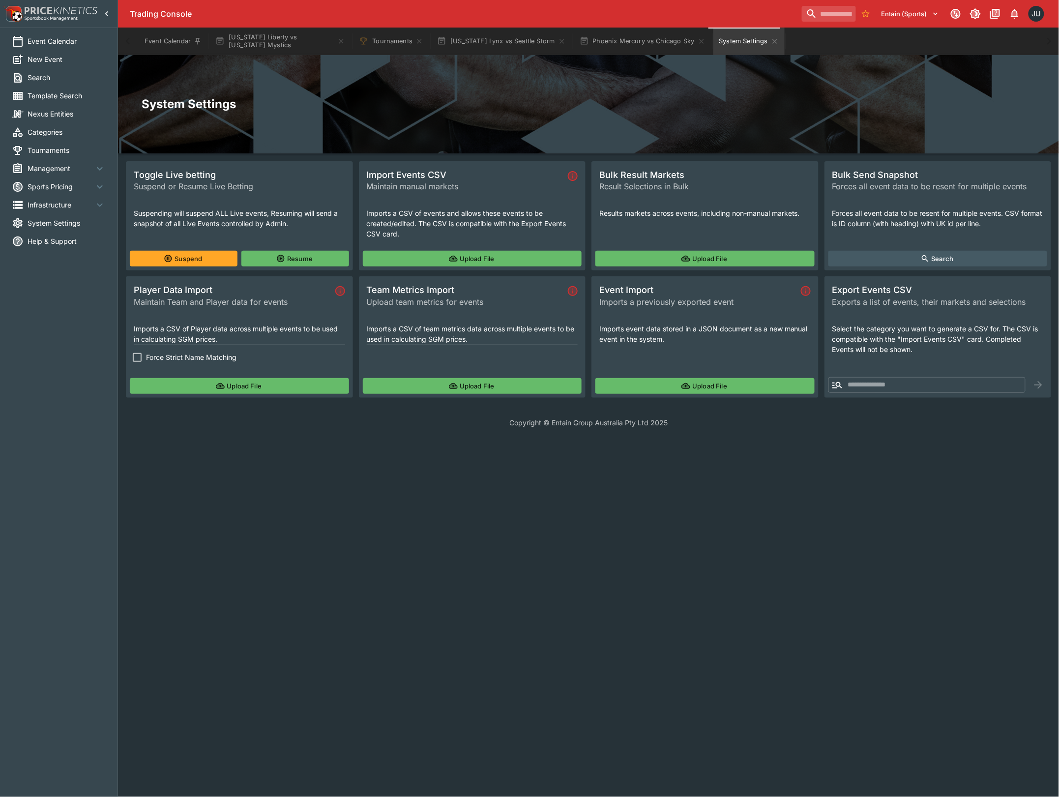
click at [265, 387] on button "Upload File" at bounding box center [239, 386] width 219 height 16
click at [154, 377] on div "Upload File" at bounding box center [239, 386] width 227 height 24
click at [151, 380] on button "Upload File" at bounding box center [239, 386] width 219 height 16
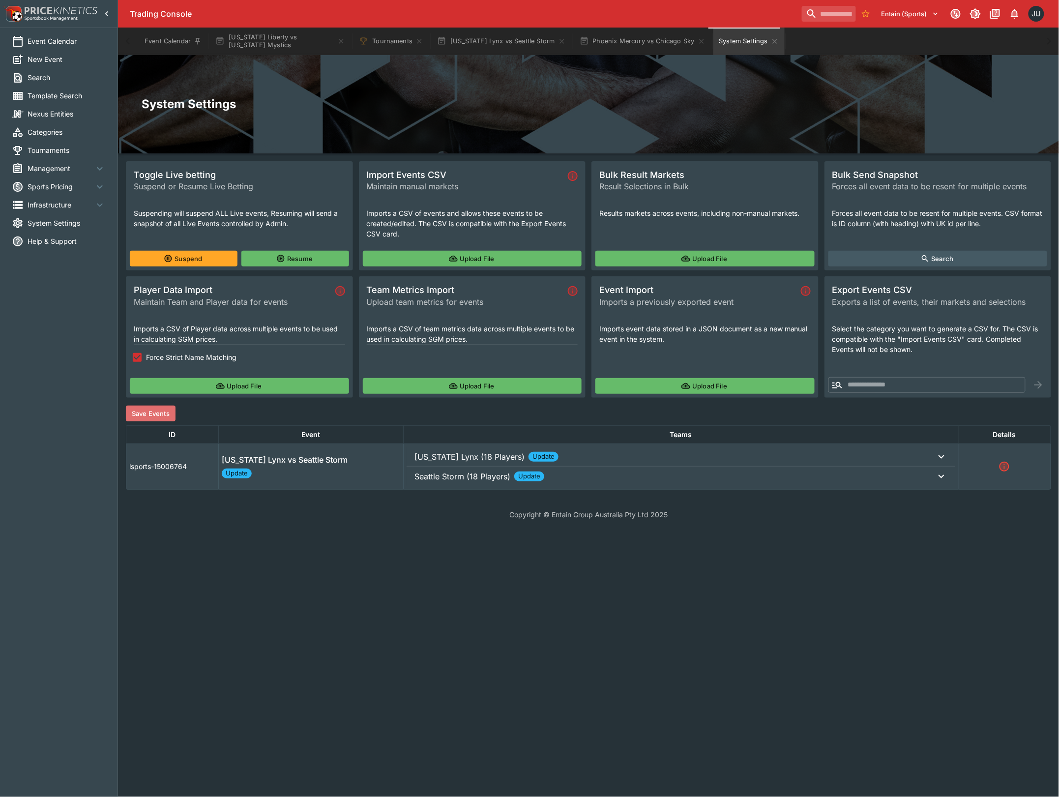
click at [171, 410] on button "Save Events" at bounding box center [151, 414] width 50 height 16
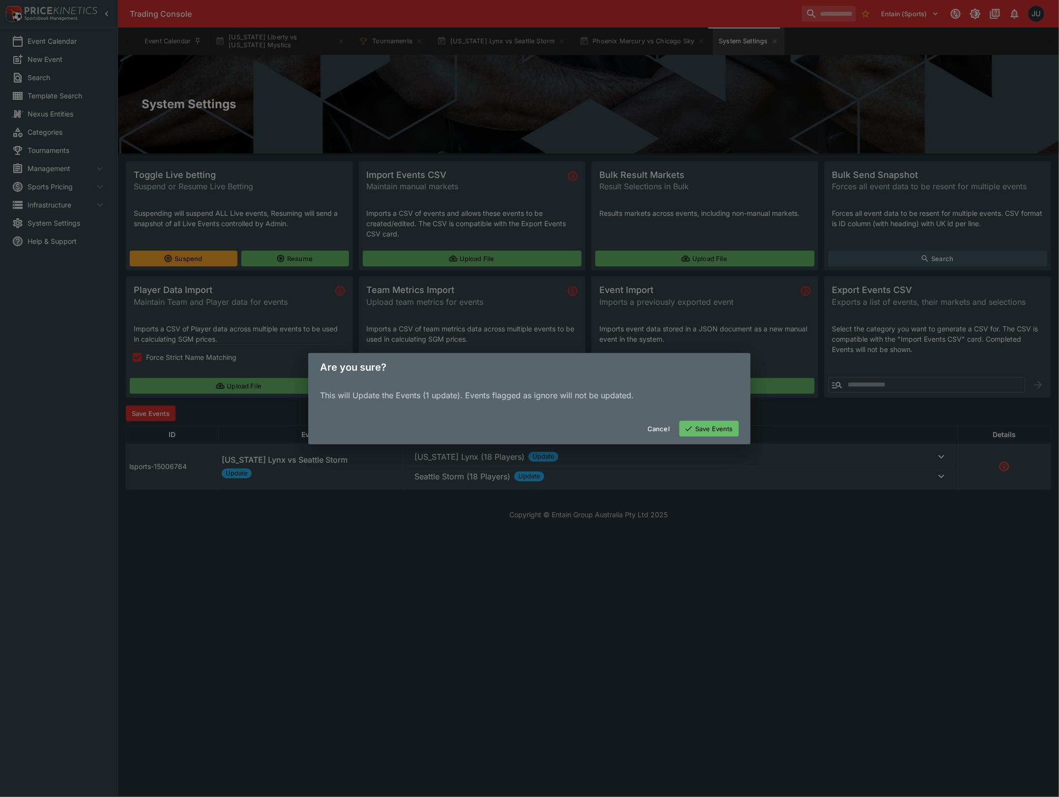
click at [703, 425] on button "Save Events" at bounding box center [710, 429] width 60 height 16
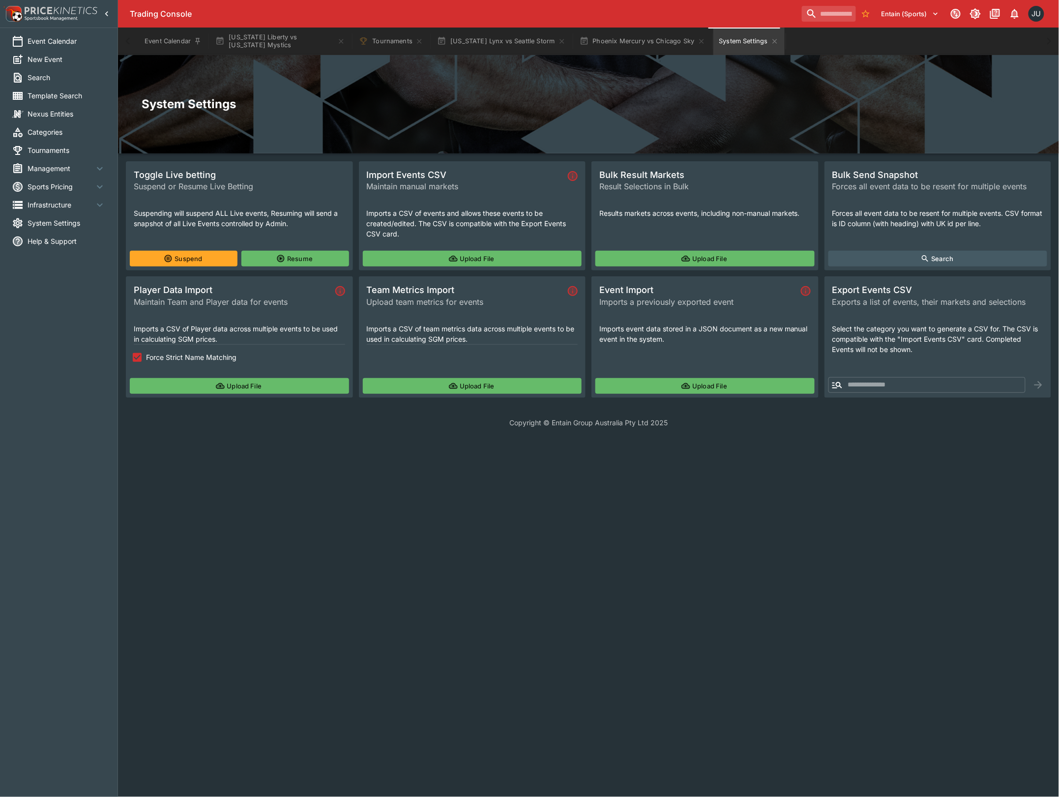
click at [222, 384] on icon "button" at bounding box center [220, 386] width 9 height 6
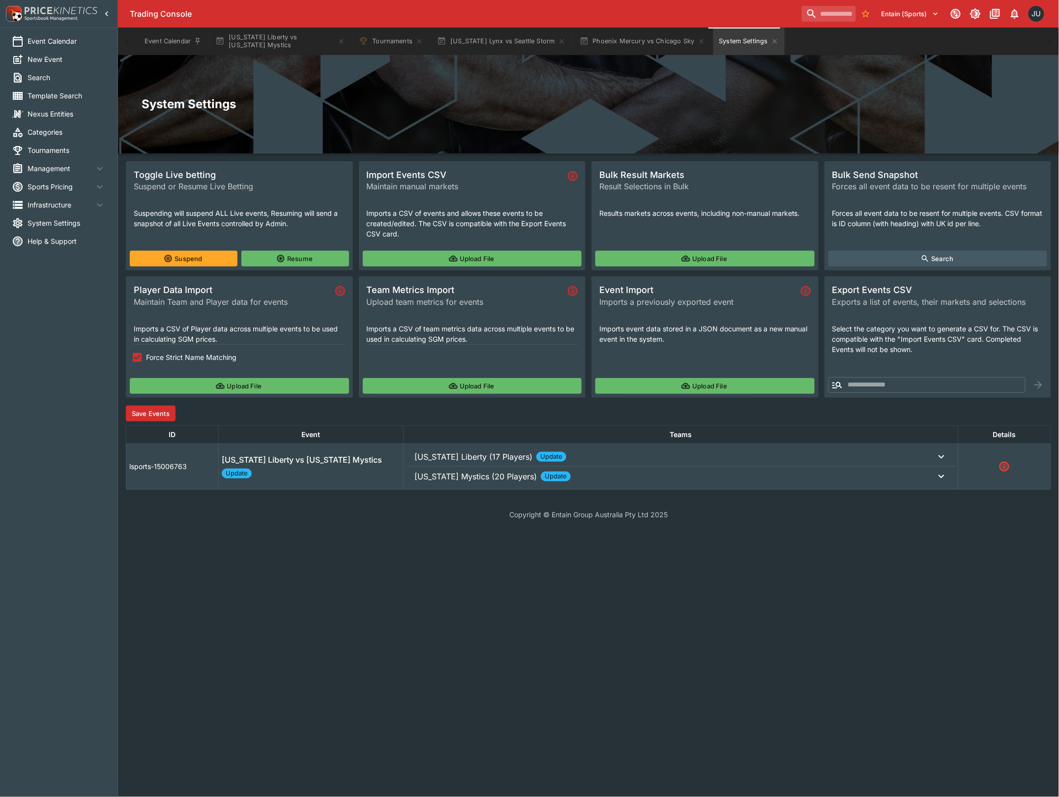
click at [158, 412] on button "Save Events" at bounding box center [151, 414] width 50 height 16
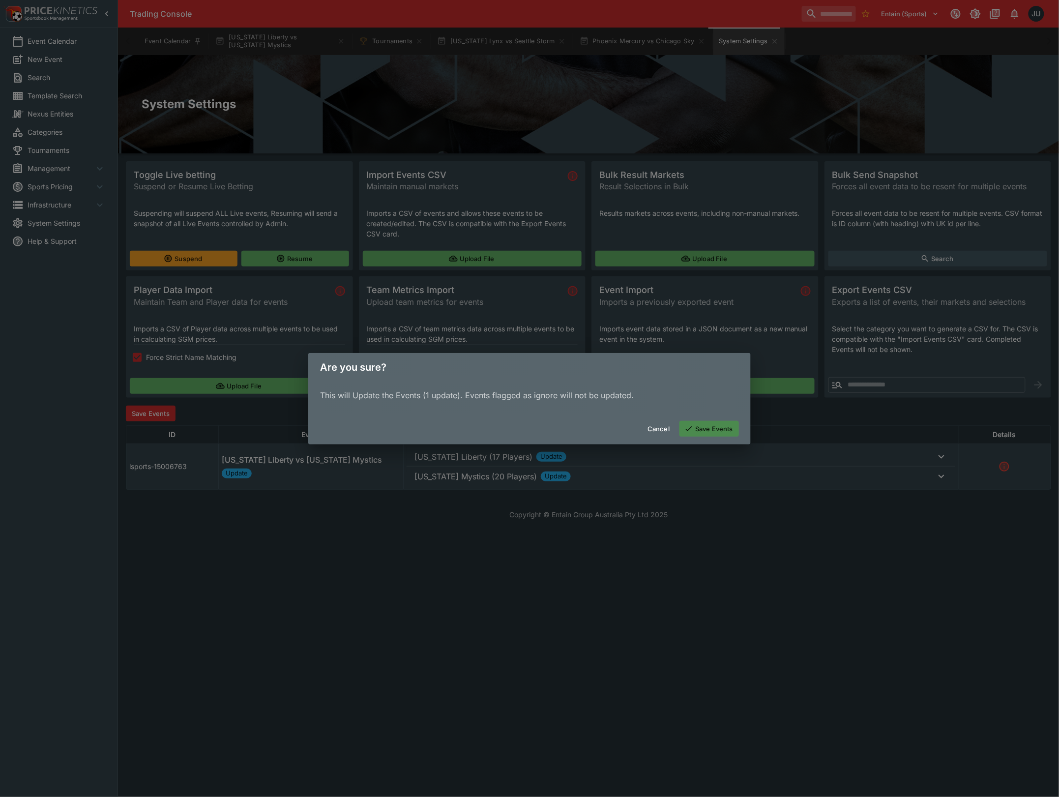
click at [713, 421] on button "Save Events" at bounding box center [710, 429] width 60 height 16
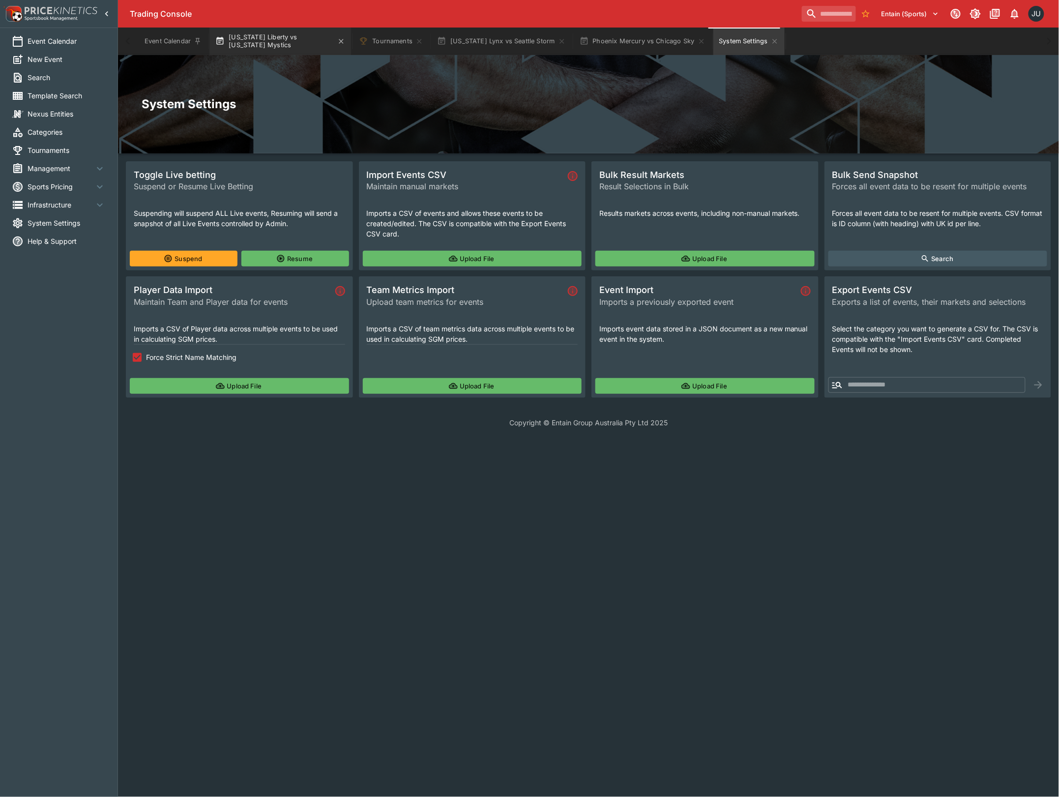
click at [276, 39] on button "[US_STATE] Liberty vs [US_STATE] Mystics" at bounding box center [280, 42] width 142 height 28
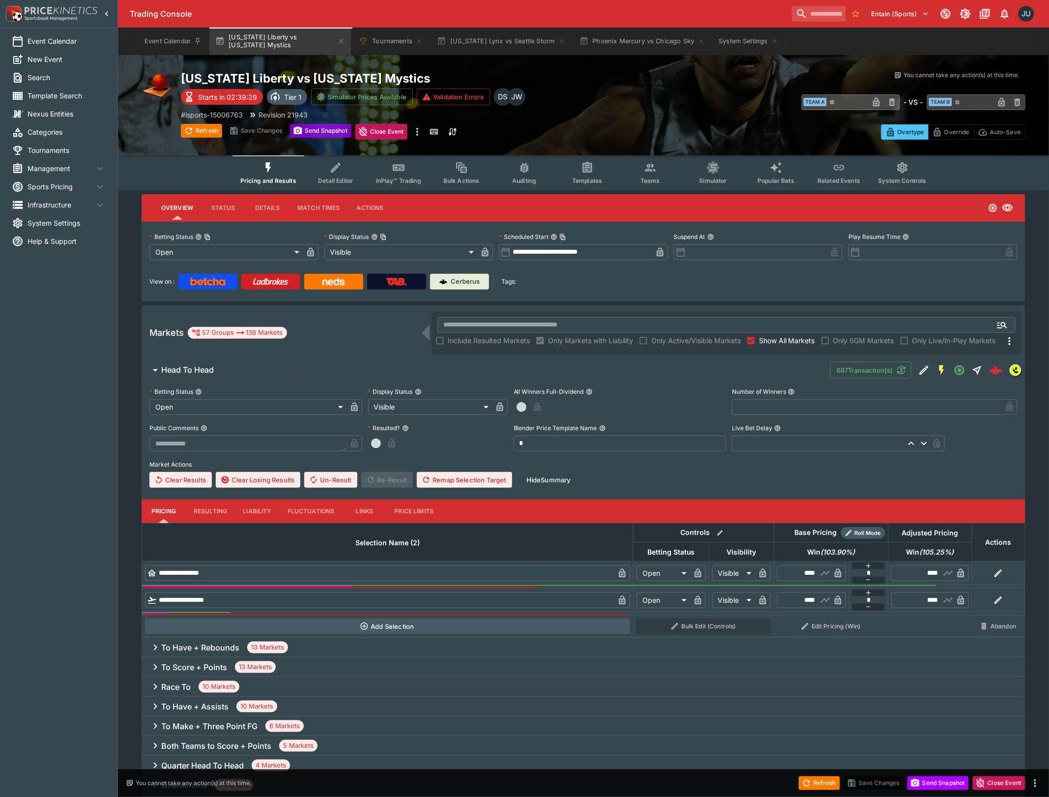
click at [333, 135] on button "Send Snapshot" at bounding box center [320, 131] width 61 height 14
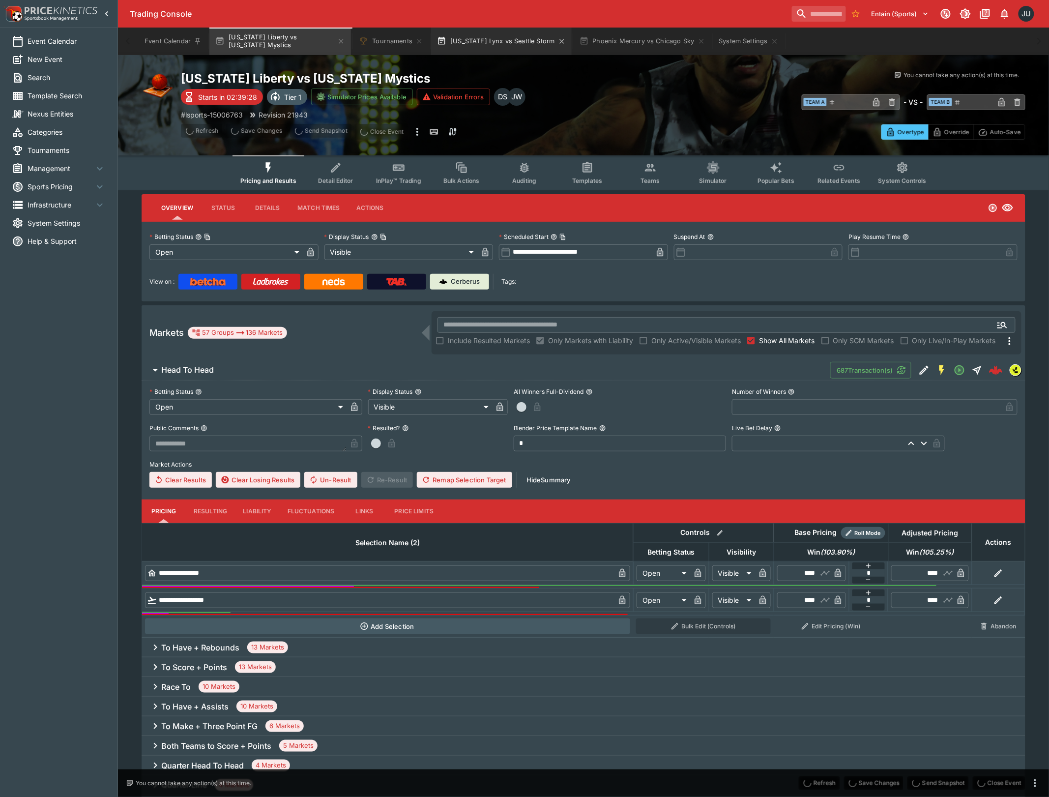
click at [494, 38] on button "[US_STATE] Lynx vs Seattle Storm" at bounding box center [501, 42] width 140 height 28
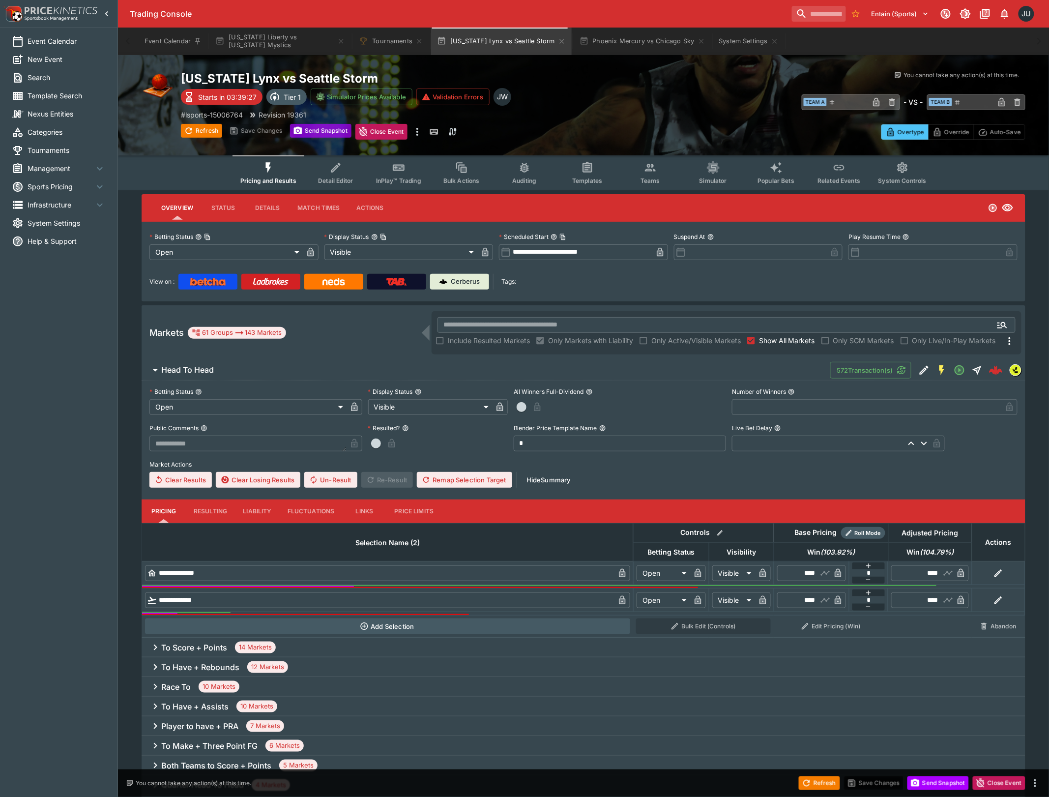
click at [331, 129] on button "Send Snapshot" at bounding box center [320, 131] width 61 height 14
click at [331, 129] on span "Send Snapshot" at bounding box center [320, 132] width 61 height 16
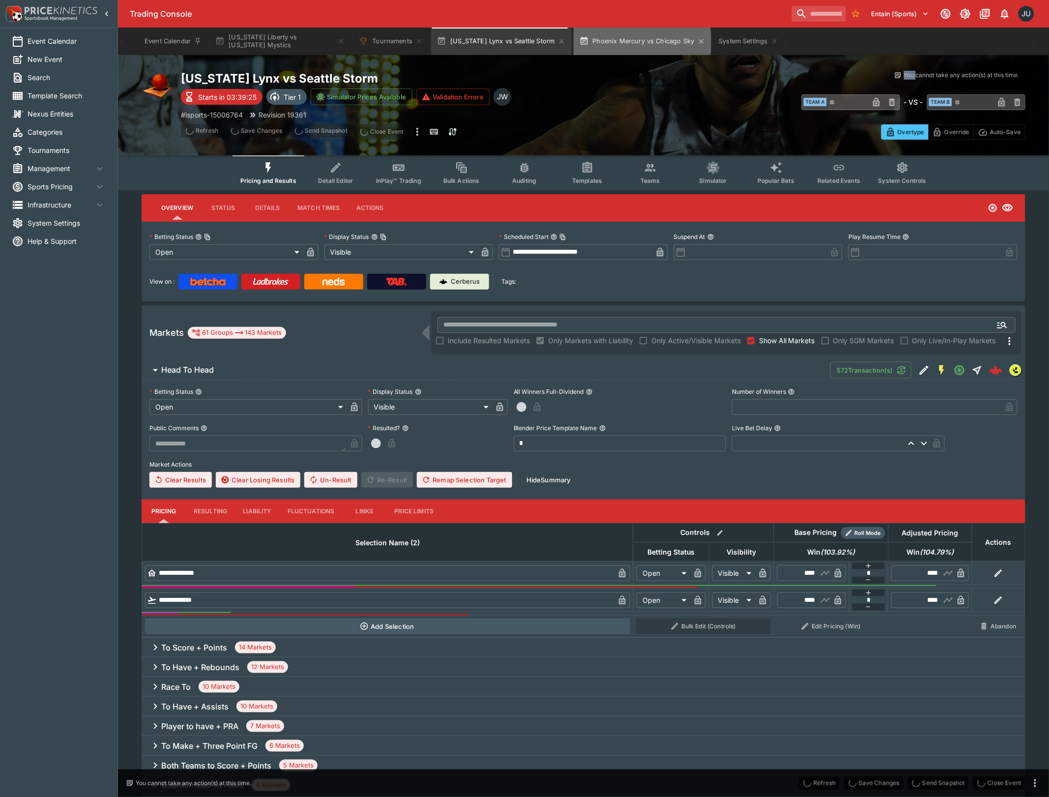
click at [635, 41] on button "Phoenix Mercury vs Chicago Sky" at bounding box center [643, 42] width 138 height 28
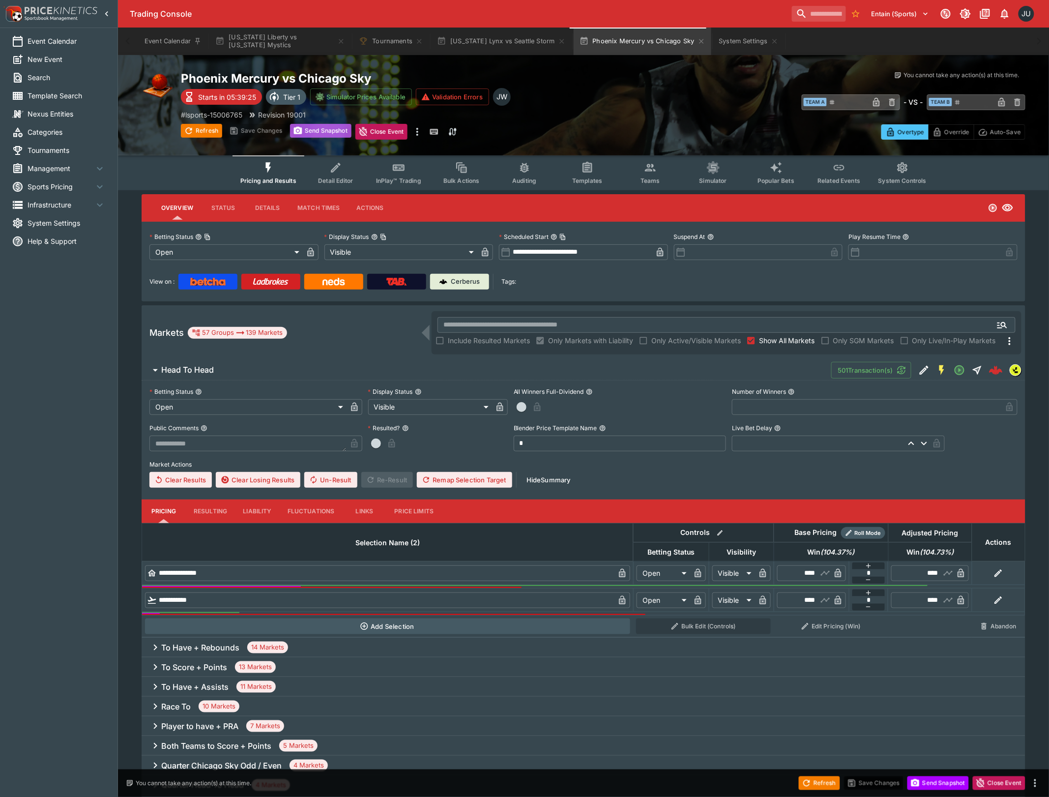
click at [325, 128] on button "Send Snapshot" at bounding box center [320, 131] width 61 height 14
click at [265, 37] on button "[US_STATE] Liberty vs [US_STATE] Mystics" at bounding box center [280, 42] width 142 height 28
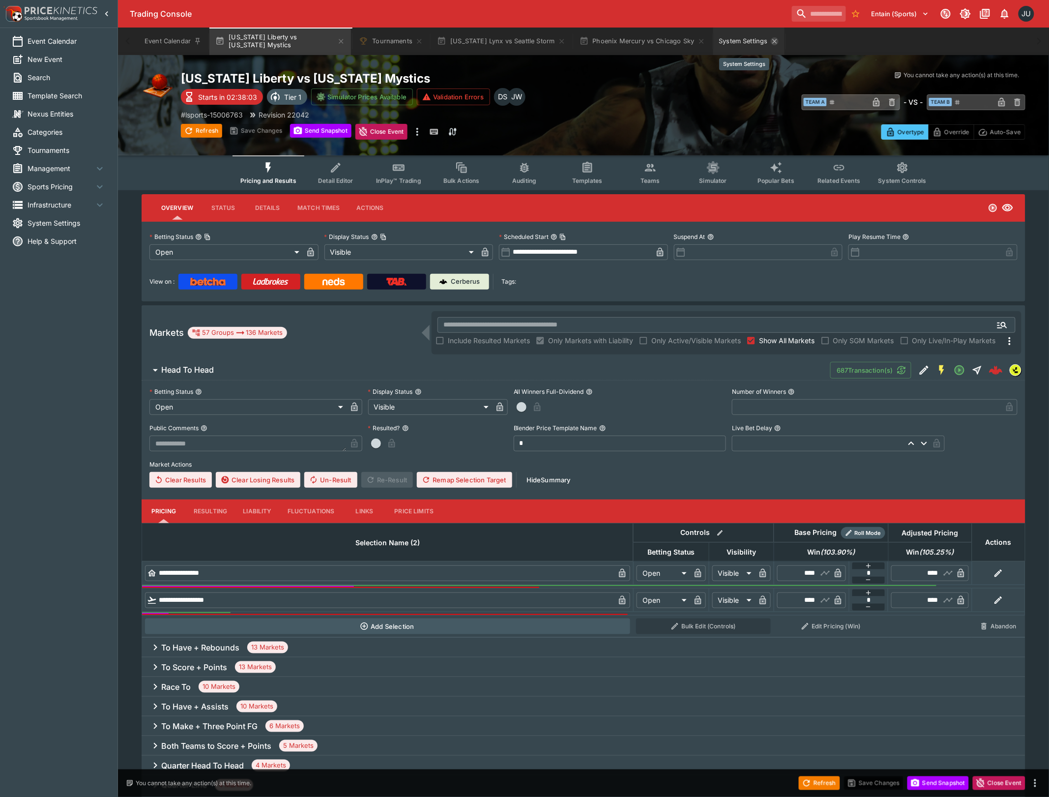
click at [773, 42] on icon "System Settings" at bounding box center [775, 41] width 4 height 4
click at [523, 43] on button "[US_STATE] Lynx vs Seattle Storm" at bounding box center [501, 42] width 140 height 28
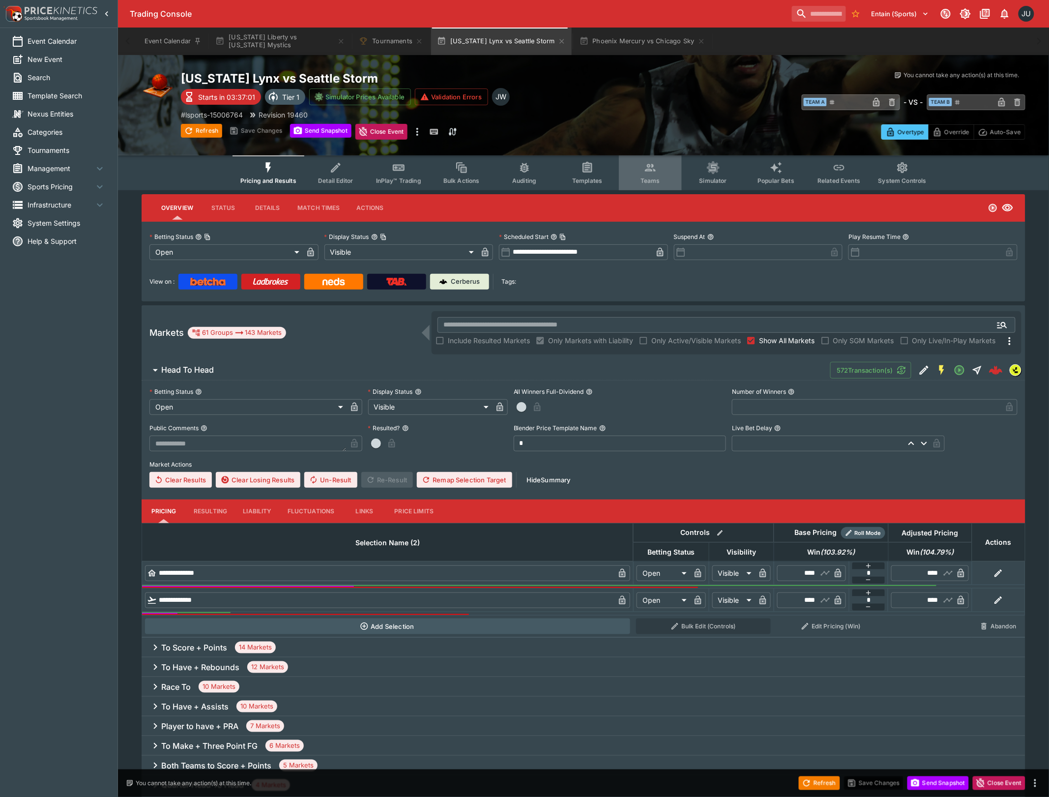
click at [636, 175] on button "Teams" at bounding box center [650, 172] width 63 height 35
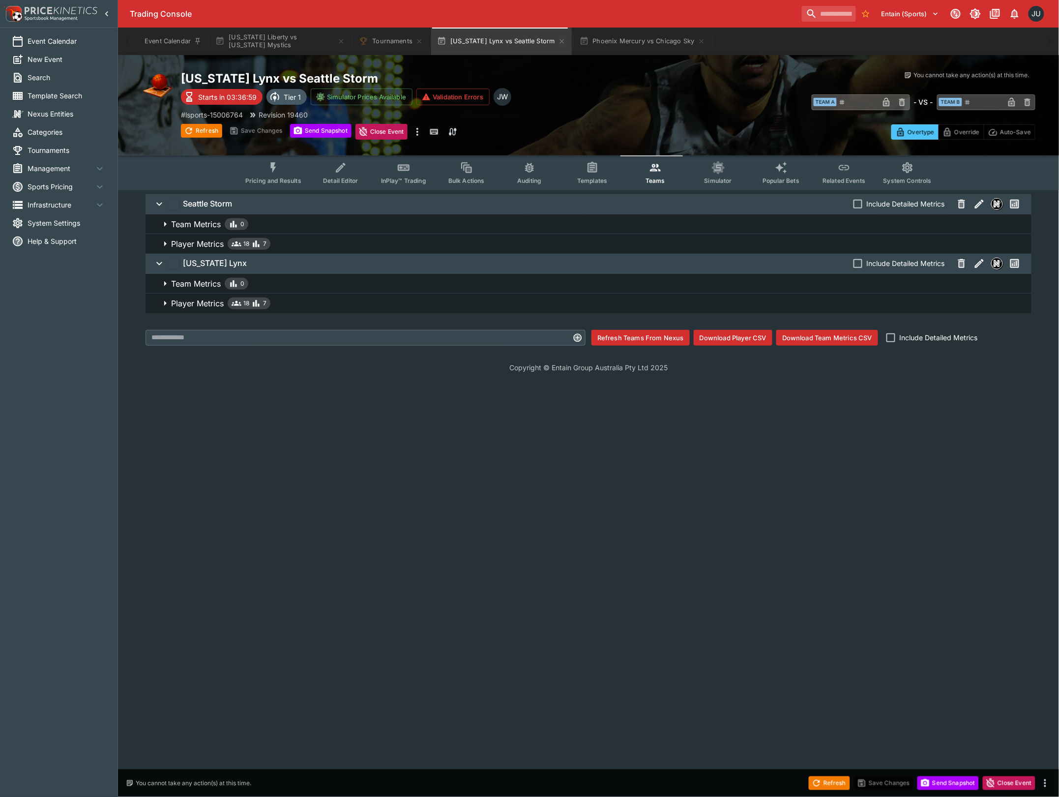
click at [234, 311] on button "Player Metrics 18 7" at bounding box center [589, 304] width 886 height 20
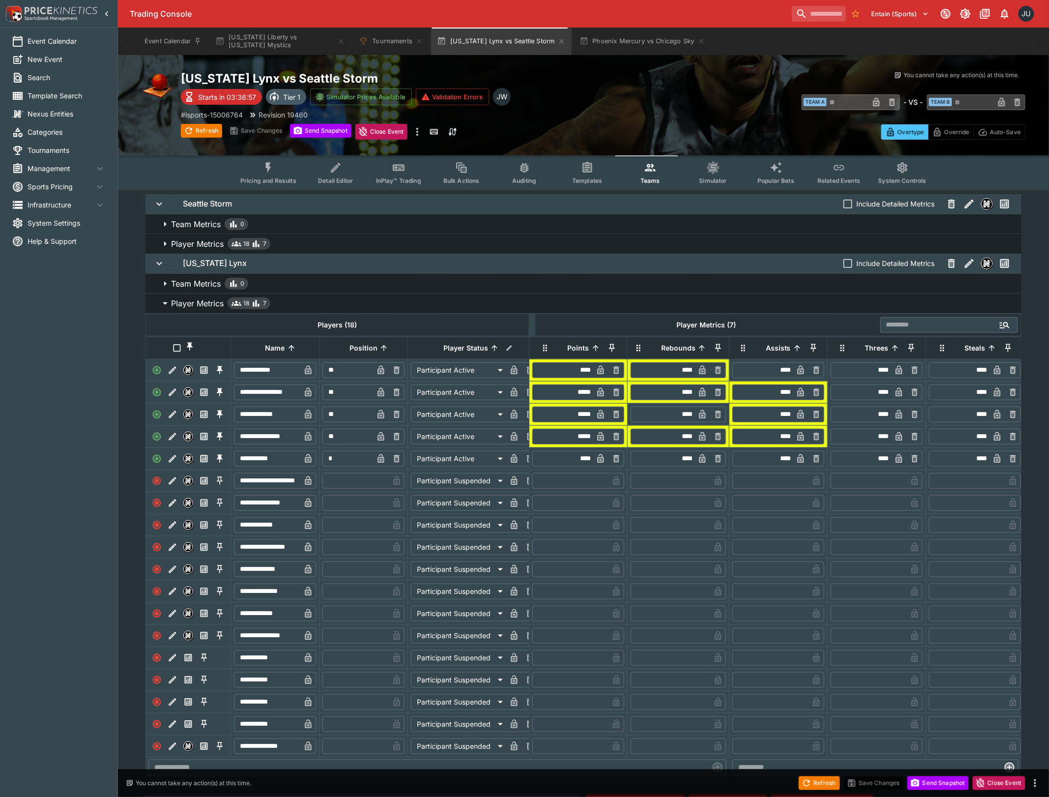
click at [192, 244] on p "Player Metrics" at bounding box center [197, 244] width 53 height 12
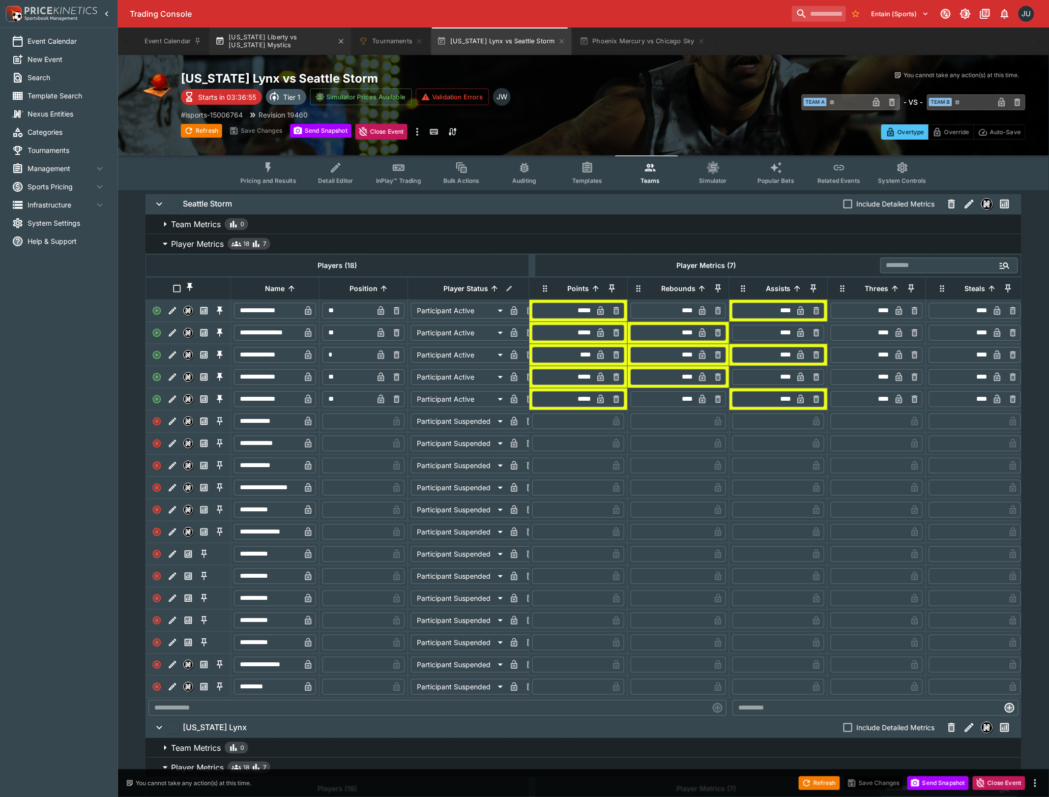
click at [268, 36] on button "[US_STATE] Liberty vs [US_STATE] Mystics" at bounding box center [280, 42] width 142 height 28
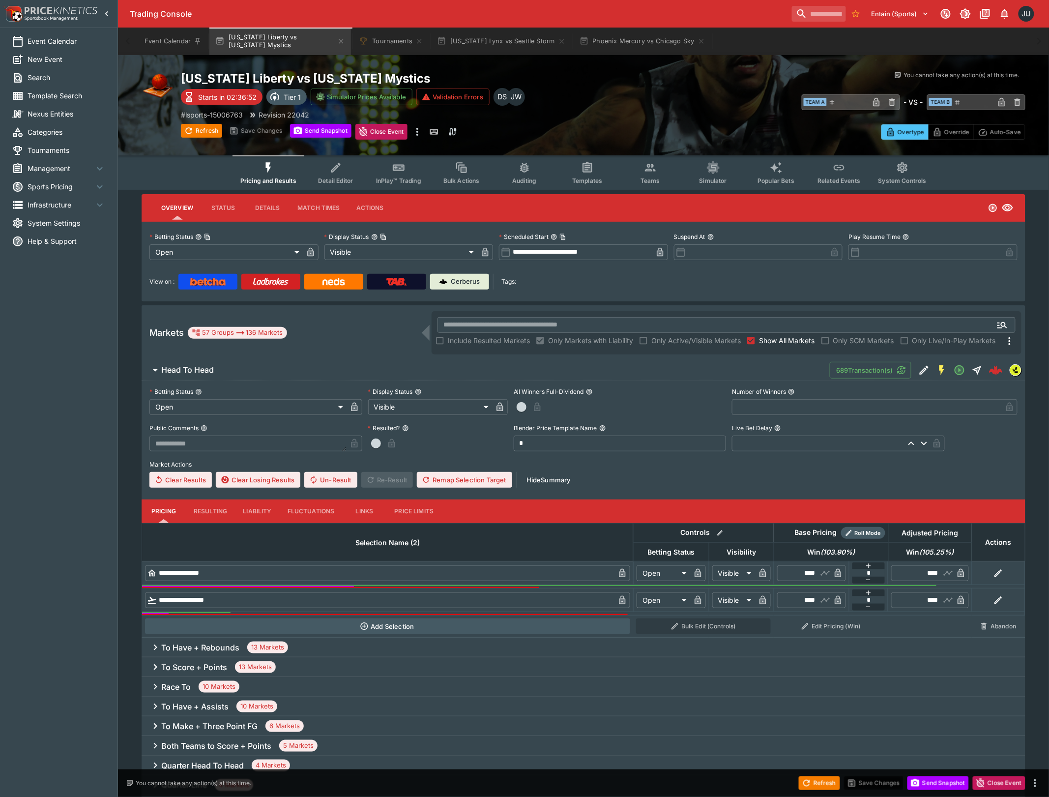
click at [650, 179] on span "Teams" at bounding box center [651, 180] width 20 height 7
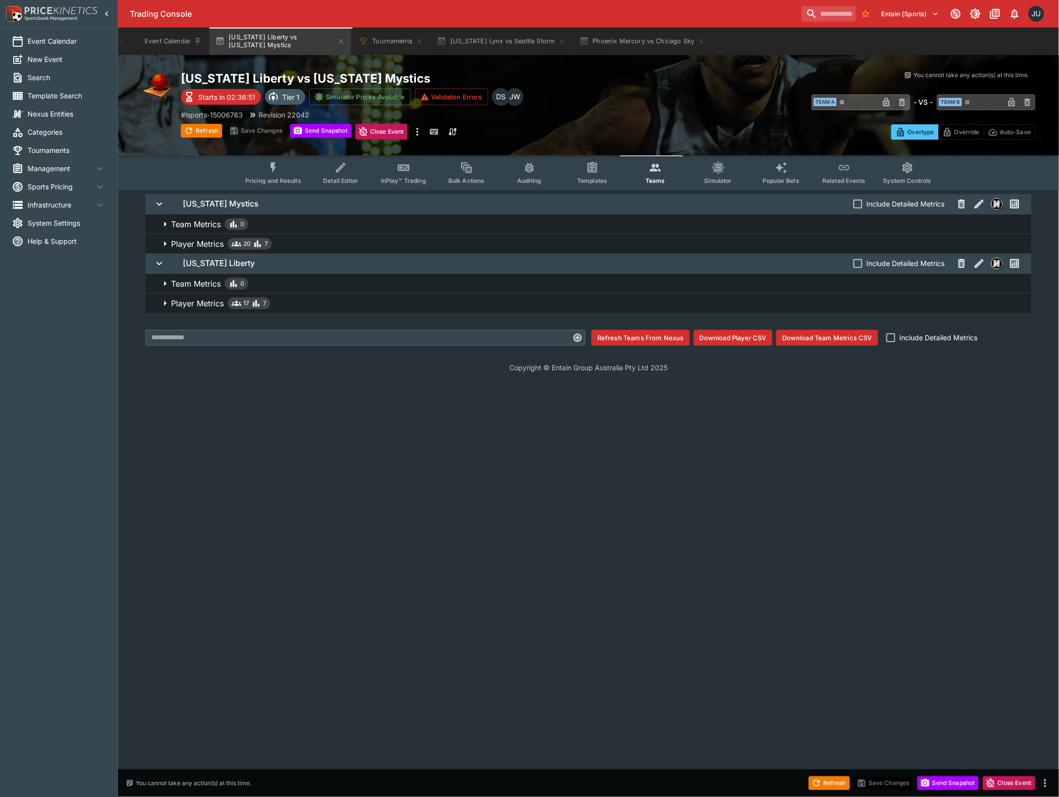
click at [202, 244] on p "Player Metrics" at bounding box center [197, 244] width 53 height 12
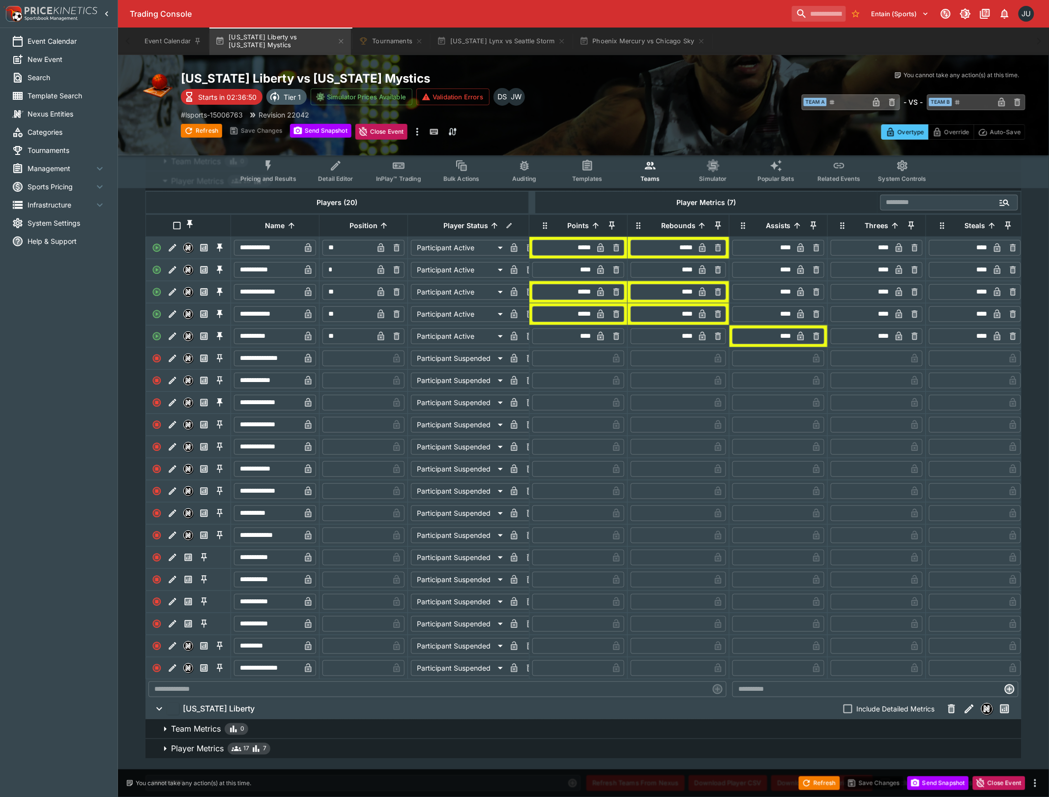
scroll to position [119, 0]
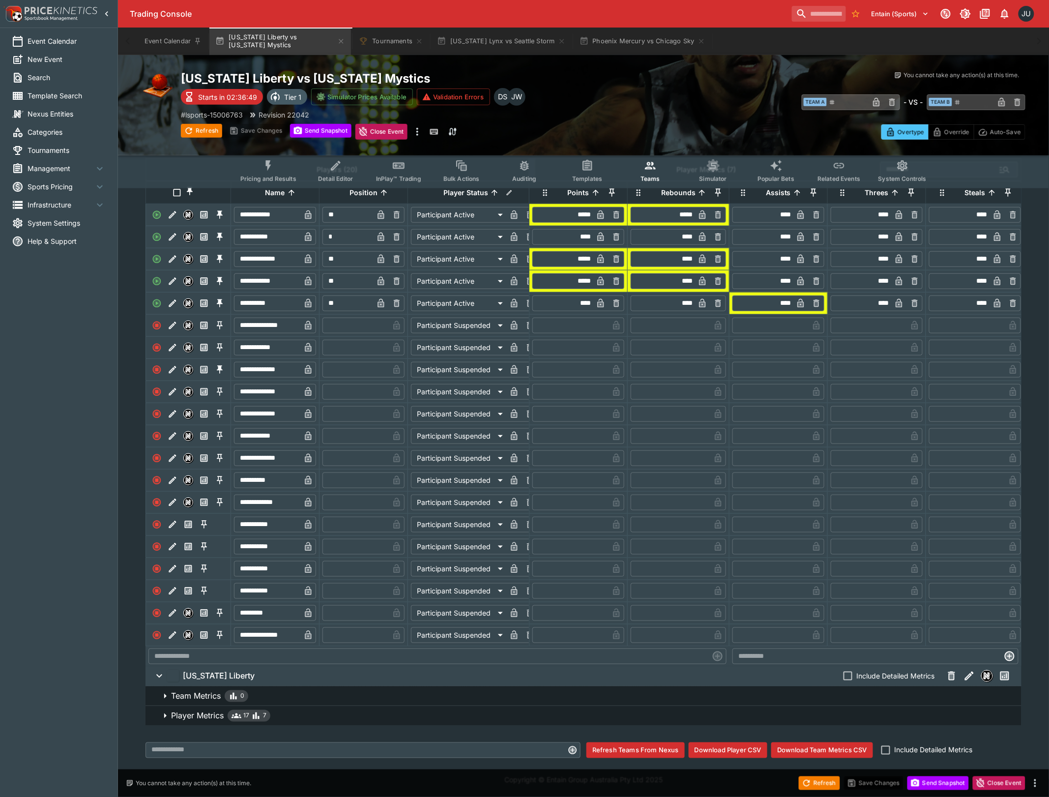
click at [203, 717] on p "Player Metrics" at bounding box center [197, 716] width 53 height 12
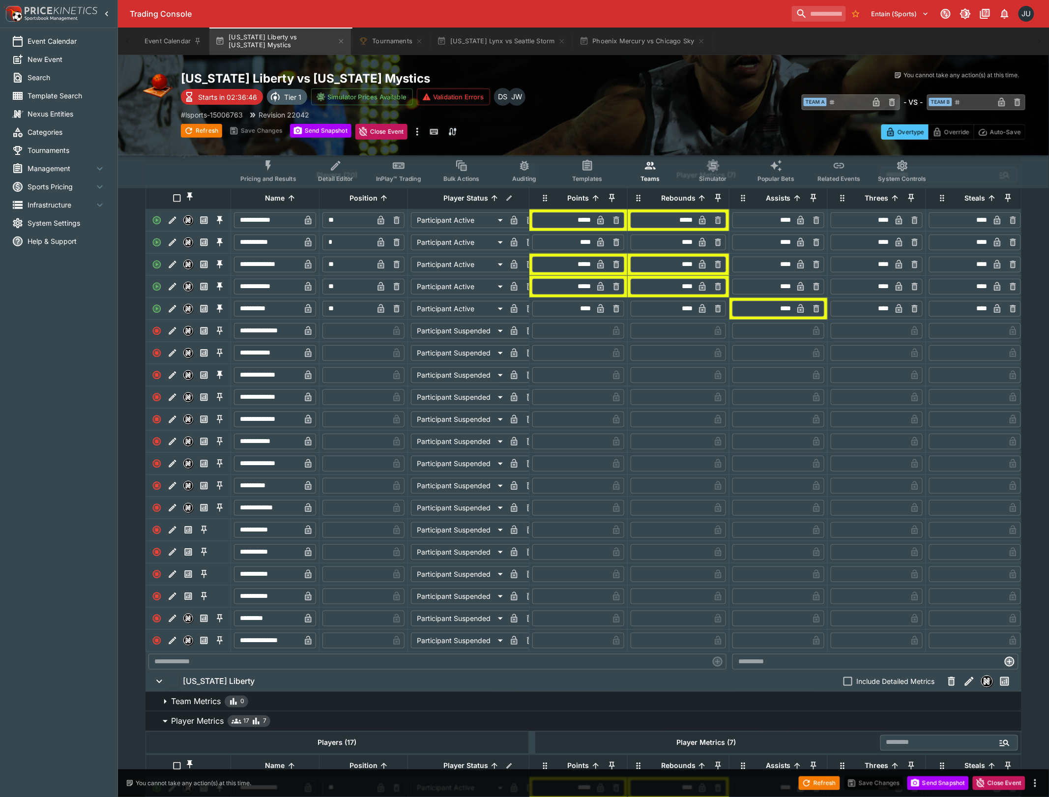
scroll to position [0, 0]
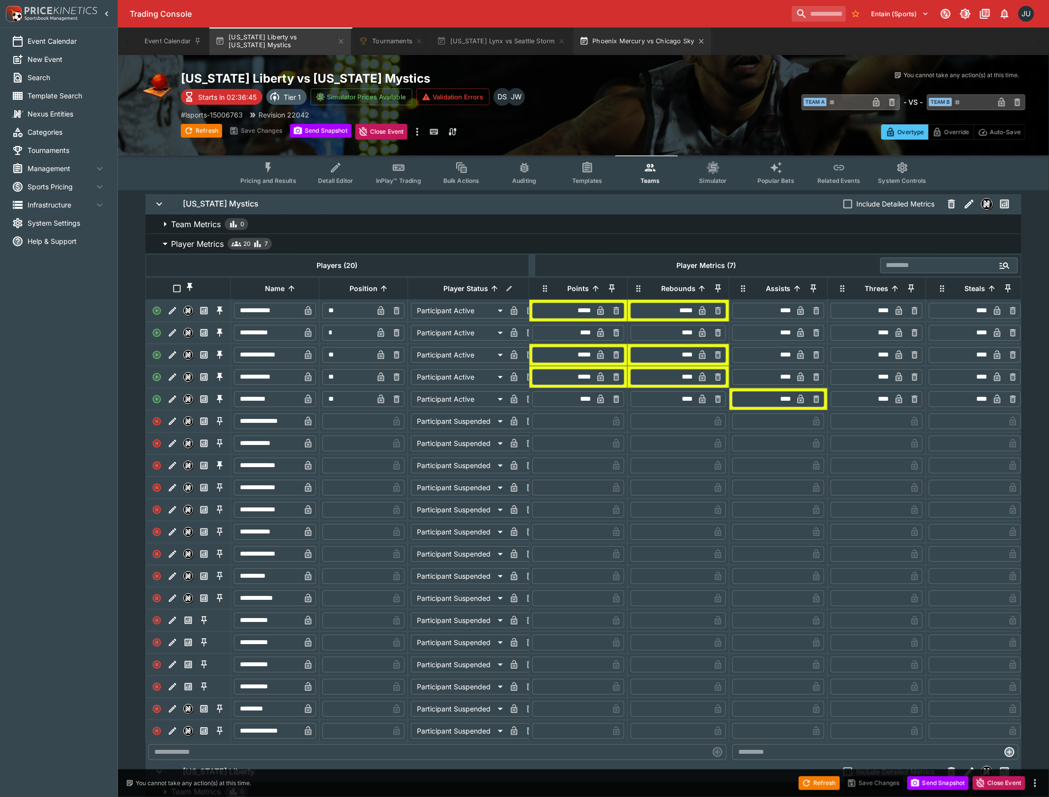
click at [624, 30] on button "Phoenix Mercury vs Chicago Sky" at bounding box center [643, 42] width 138 height 28
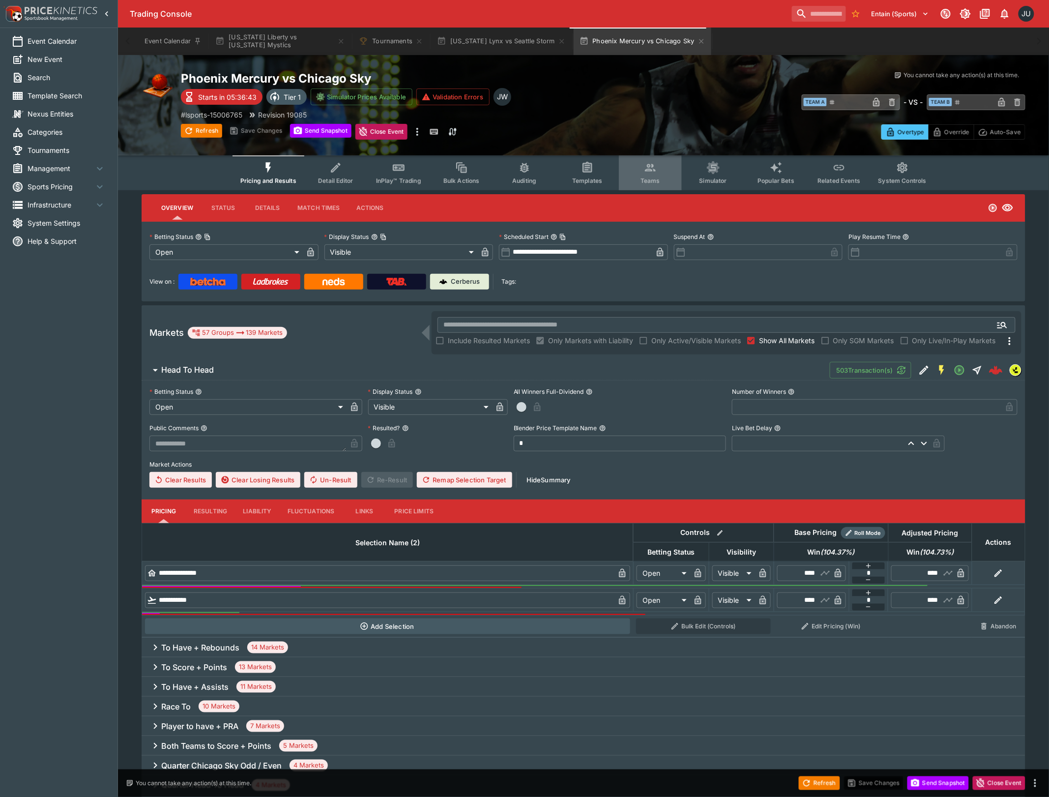
click at [628, 164] on button "Teams" at bounding box center [650, 172] width 63 height 35
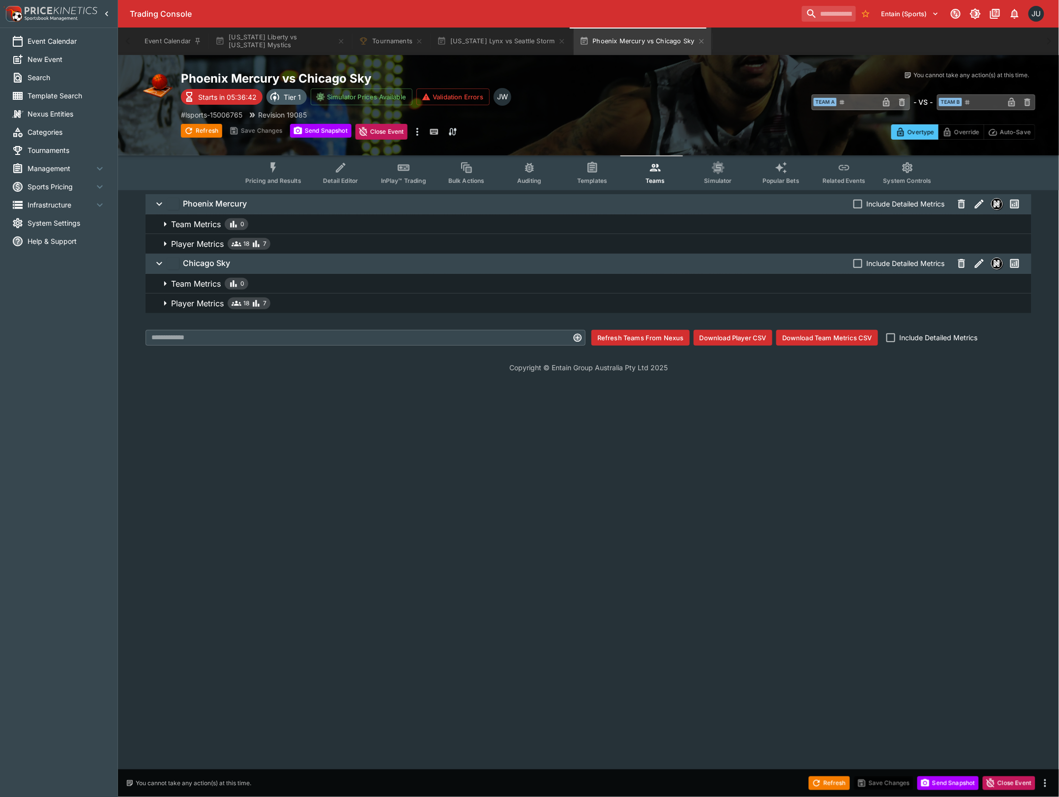
click at [199, 311] on button "Player Metrics 18 7" at bounding box center [589, 304] width 886 height 20
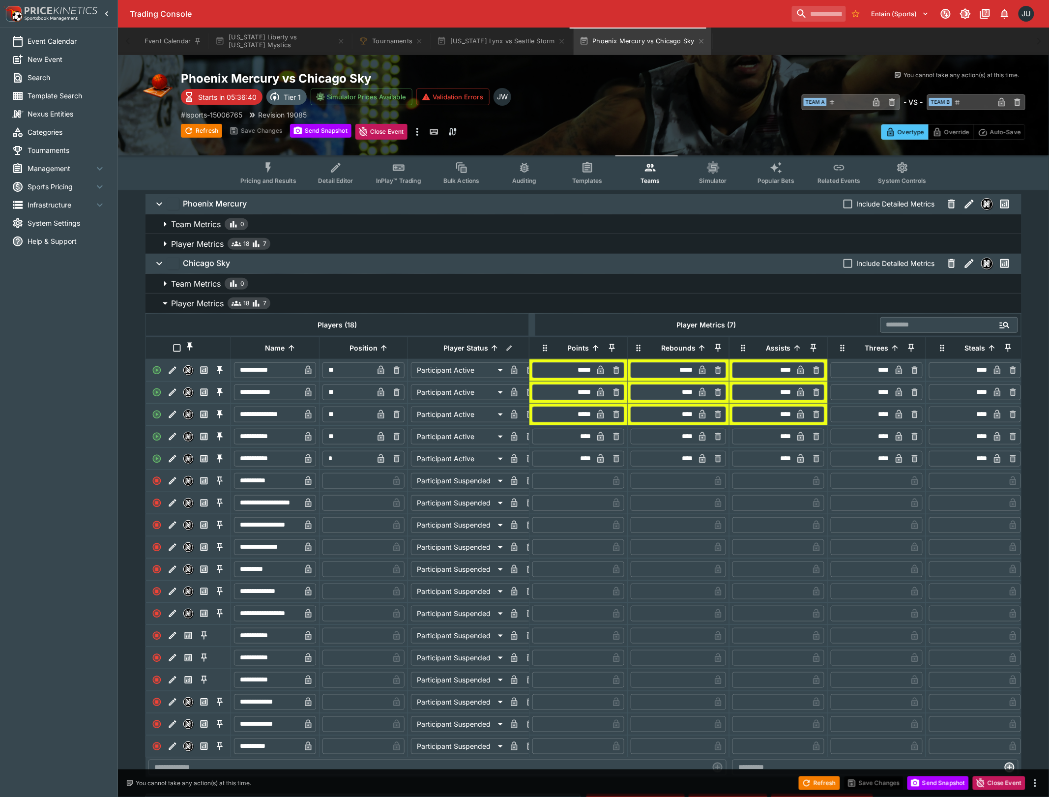
click at [201, 243] on p "Player Metrics" at bounding box center [197, 244] width 53 height 12
